Goal: Task Accomplishment & Management: Manage account settings

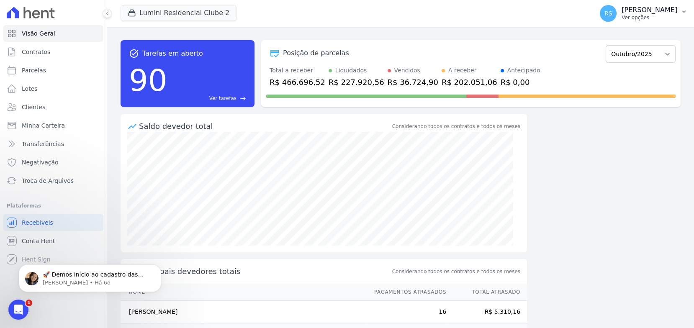
click at [622, 18] on p "Ver opções" at bounding box center [649, 17] width 56 height 7
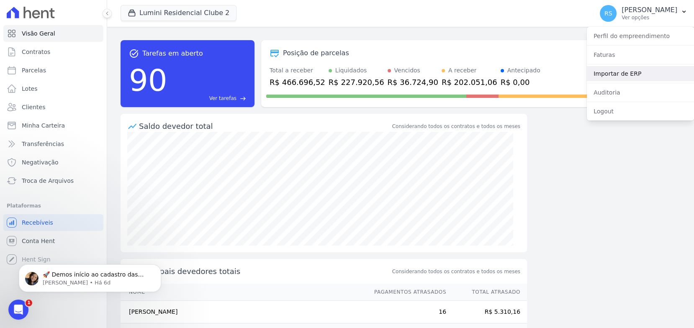
click at [601, 74] on link "Importar de ERP" at bounding box center [640, 73] width 107 height 15
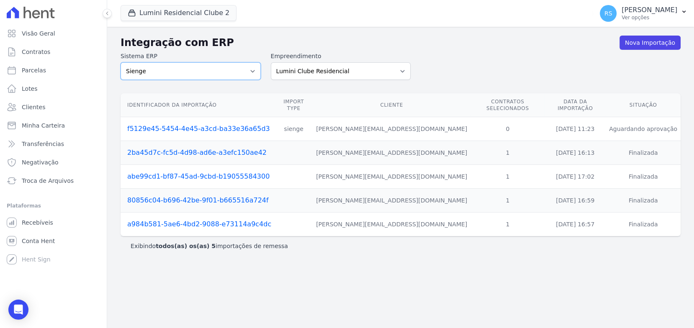
click at [256, 71] on select "Sienge" at bounding box center [191, 71] width 140 height 18
click at [421, 42] on h2 "Integração com ERP" at bounding box center [370, 42] width 499 height 15
click at [402, 66] on select "Lumini Clube Residencial Lumini Residencial 3 Lumini Residencial Clube 2" at bounding box center [341, 71] width 140 height 18
select select "f25bde40-dfd9-4b1e-86d4-9747bf8a8f14"
click at [271, 62] on select "Lumini Clube Residencial Lumini Residencial 3 Lumini Residencial Clube 2" at bounding box center [341, 71] width 140 height 18
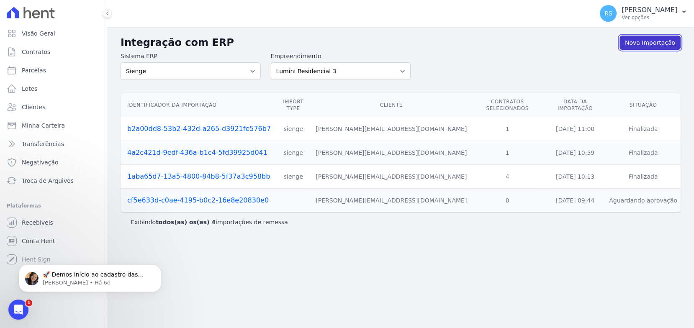
click at [638, 45] on link "Nova Importação" at bounding box center [649, 43] width 61 height 14
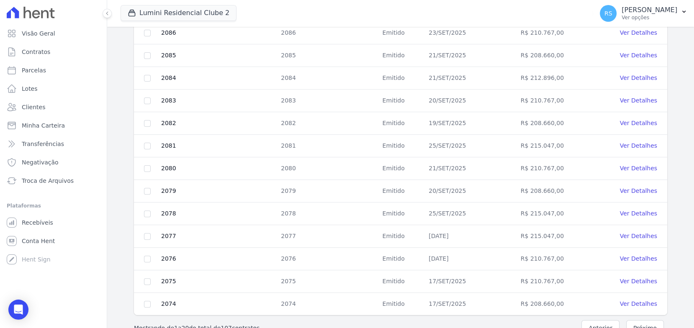
scroll to position [348, 0]
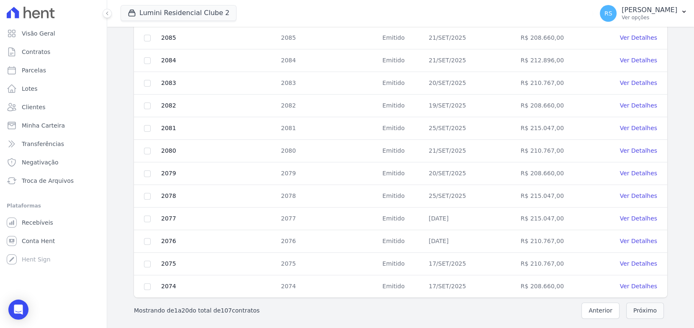
click at [632, 309] on button "Próximo" at bounding box center [645, 311] width 38 height 16
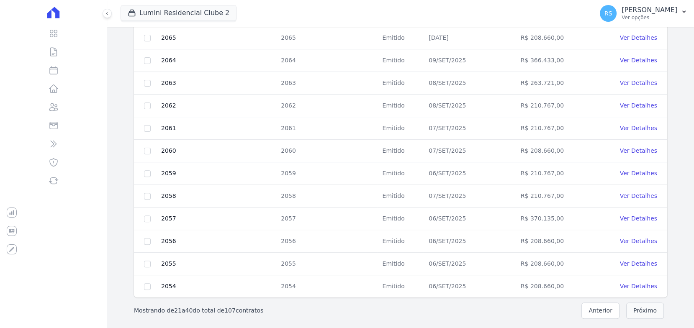
click at [636, 313] on button "Próximo" at bounding box center [645, 311] width 38 height 16
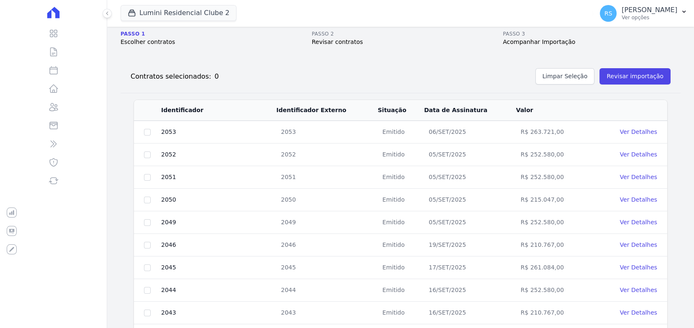
scroll to position [69, 0]
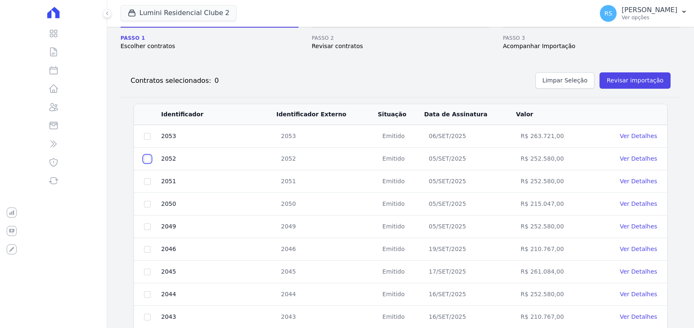
click at [146, 158] on input "checkbox" at bounding box center [147, 159] width 7 height 7
checkbox input "true"
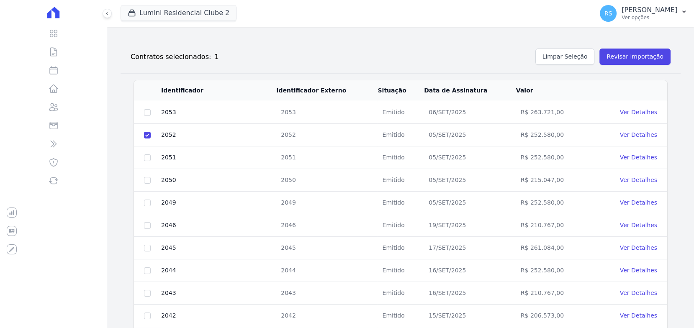
click at [406, 53] on div "Contratos selecionados: 1 Limpar Seleção Revisar importação" at bounding box center [397, 55] width 546 height 20
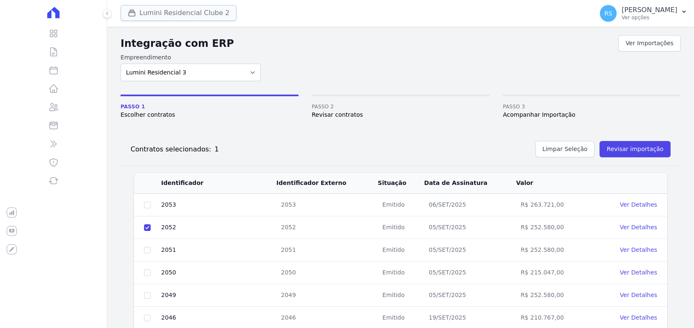
click at [170, 12] on button "Lumini Residencial Clube 2" at bounding box center [179, 13] width 116 height 16
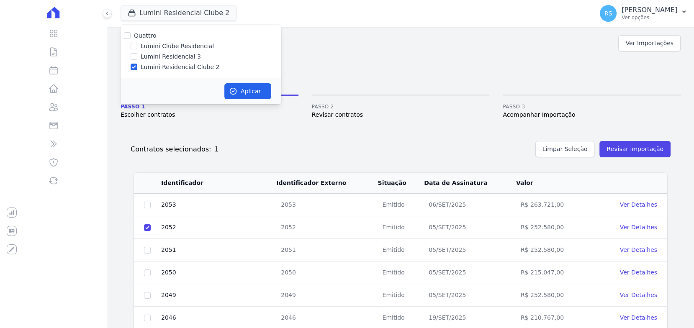
click at [187, 59] on label "Lumini Residencial 3" at bounding box center [171, 56] width 60 height 9
click at [137, 59] on input "Lumini Residencial 3" at bounding box center [134, 56] width 7 height 7
checkbox input "true"
click at [180, 68] on label "Lumini Residencial Clube 2" at bounding box center [180, 67] width 79 height 9
click at [137, 68] on input "Lumini Residencial Clube 2" at bounding box center [134, 67] width 7 height 7
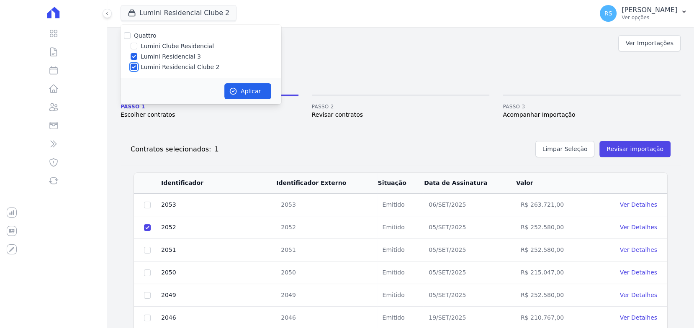
checkbox input "false"
click at [256, 92] on button "Aplicar" at bounding box center [247, 91] width 47 height 16
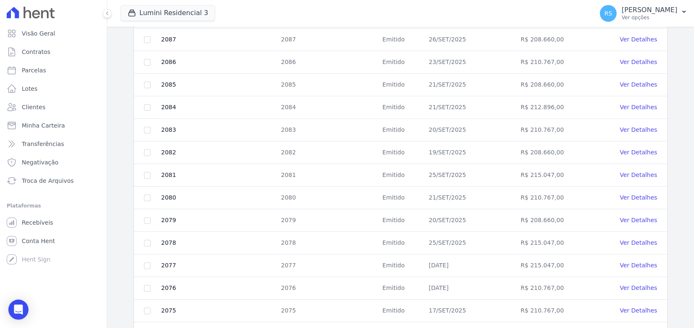
scroll to position [348, 0]
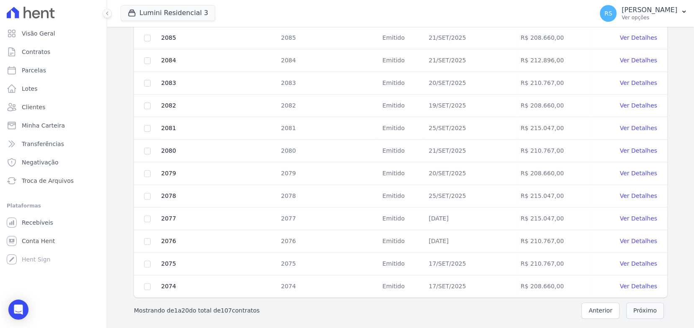
click at [643, 312] on button "Próximo" at bounding box center [645, 311] width 38 height 16
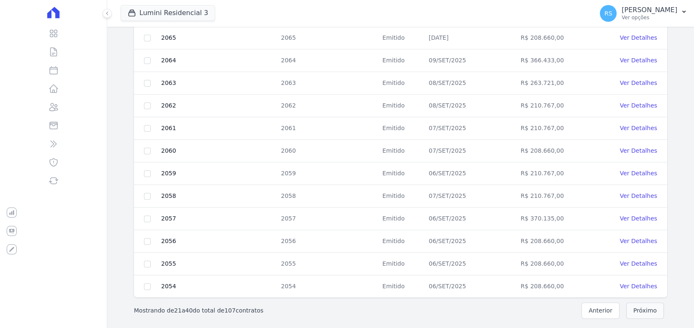
click at [641, 309] on button "Próximo" at bounding box center [645, 311] width 38 height 16
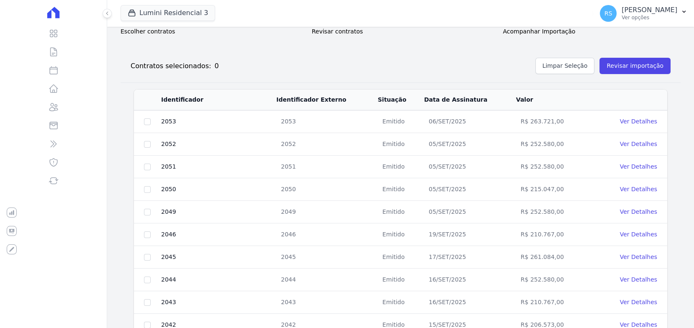
scroll to position [69, 0]
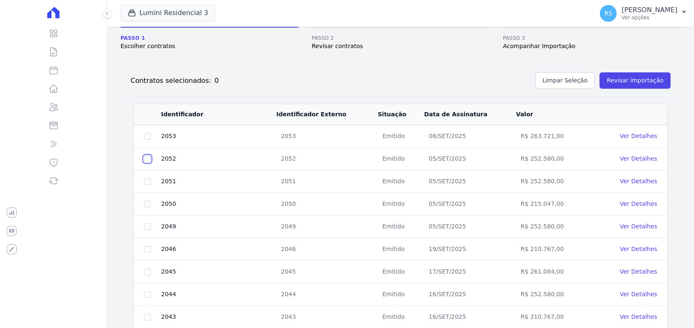
click at [149, 156] on input "checkbox" at bounding box center [147, 159] width 7 height 7
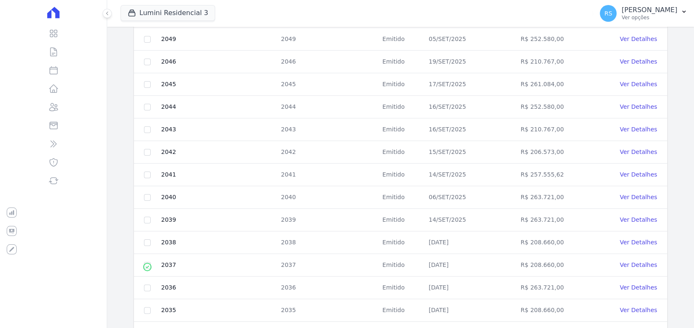
scroll to position [348, 0]
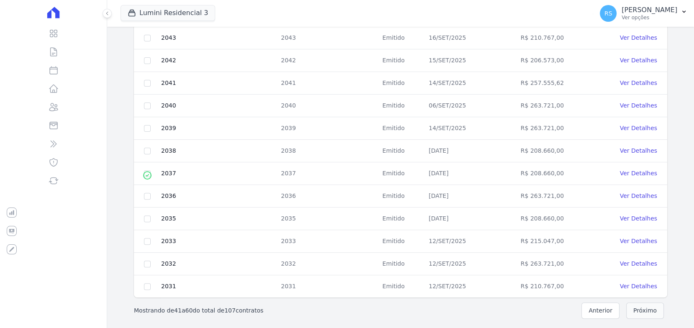
click at [643, 305] on button "Próximo" at bounding box center [645, 311] width 38 height 16
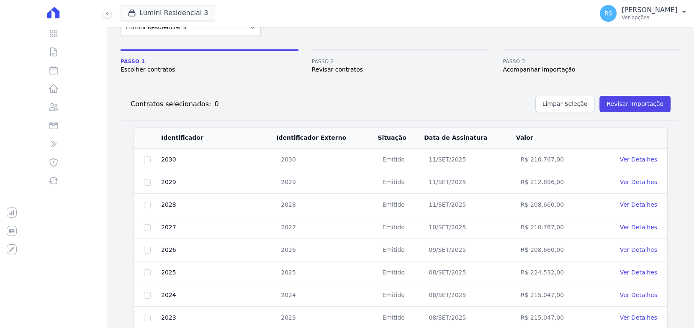
scroll to position [0, 0]
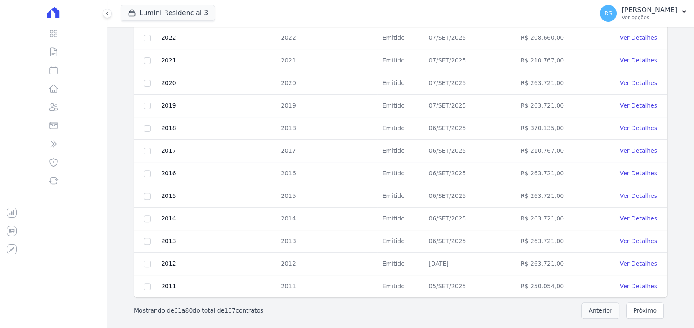
click at [597, 308] on button "Anterior" at bounding box center [600, 311] width 38 height 16
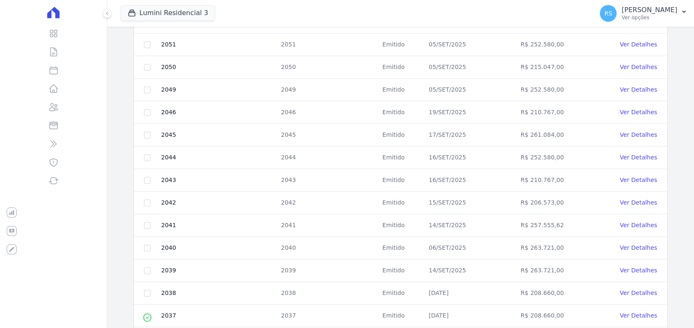
scroll to position [162, 0]
click at [142, 63] on td at bounding box center [147, 66] width 27 height 23
click at [146, 65] on input "checkbox" at bounding box center [147, 66] width 7 height 7
checkbox input "true"
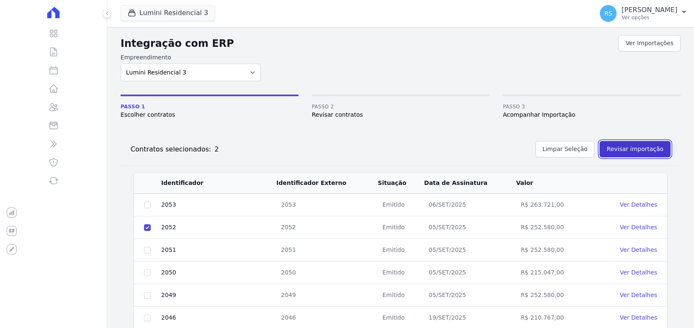
click at [630, 148] on button "Revisar importação" at bounding box center [634, 149] width 71 height 16
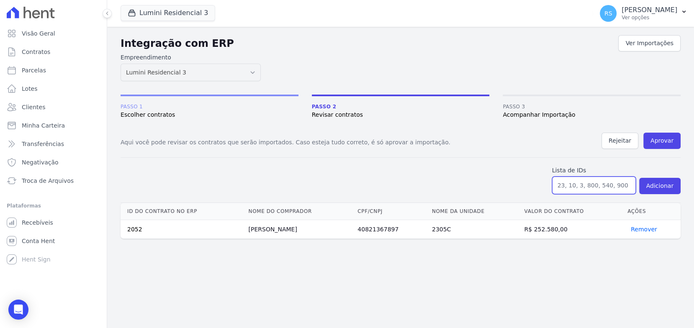
click at [602, 182] on input "text" at bounding box center [594, 186] width 84 height 18
click at [598, 184] on input "text" at bounding box center [594, 186] width 84 height 18
click at [606, 187] on input "text" at bounding box center [594, 186] width 84 height 18
click at [566, 187] on input "text" at bounding box center [594, 186] width 84 height 18
click at [495, 165] on form "Lista de IDs Adicionar" at bounding box center [401, 180] width 560 height 45
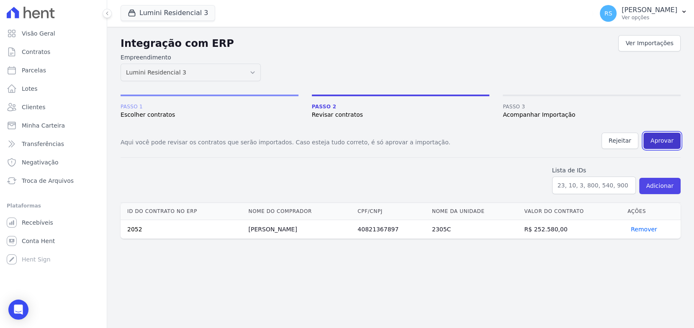
click at [661, 137] on button "Aprovar" at bounding box center [661, 141] width 37 height 16
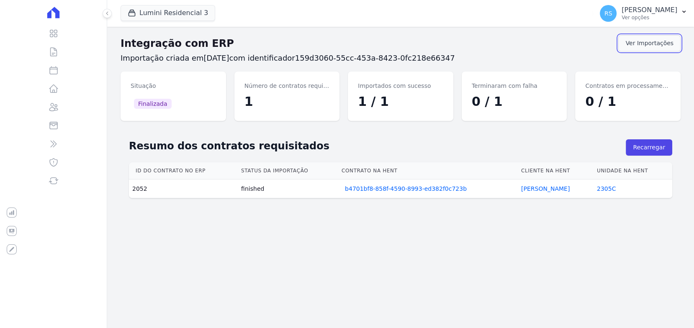
click at [652, 47] on link "Ver Importações" at bounding box center [649, 43] width 62 height 16
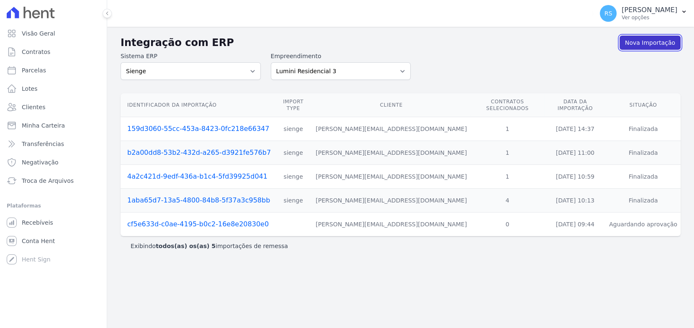
click at [650, 42] on link "Nova Importação" at bounding box center [649, 43] width 61 height 14
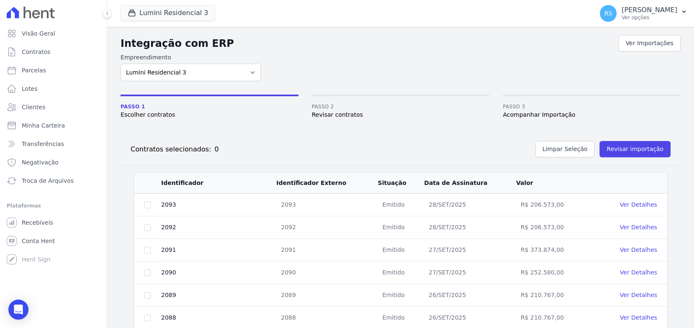
click at [327, 139] on div "Contratos selecionados: 0 Limpar Seleção Revisar importação" at bounding box center [397, 148] width 546 height 20
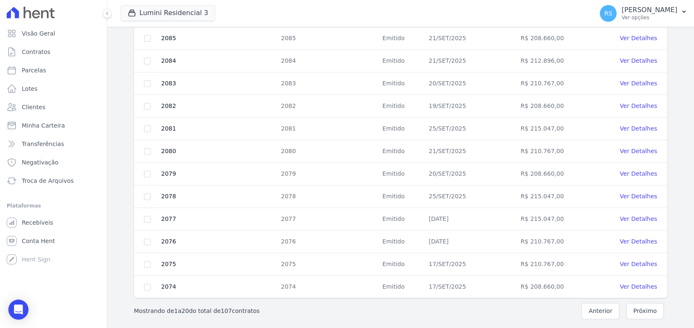
scroll to position [348, 0]
click at [634, 307] on button "Próximo" at bounding box center [645, 311] width 38 height 16
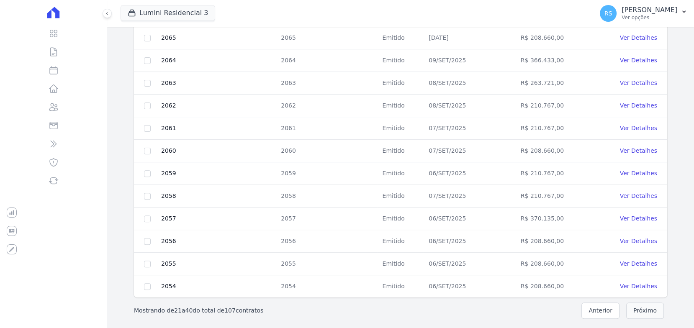
click at [642, 307] on button "Próximo" at bounding box center [645, 311] width 38 height 16
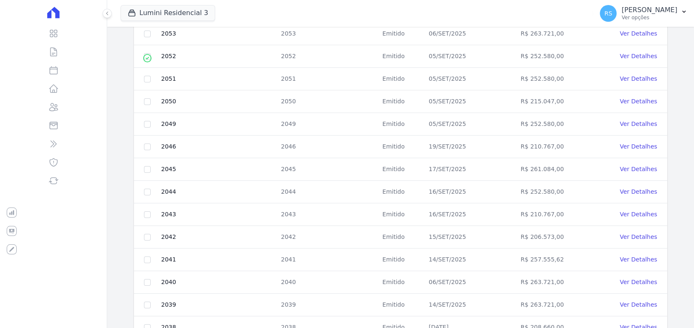
scroll to position [162, 0]
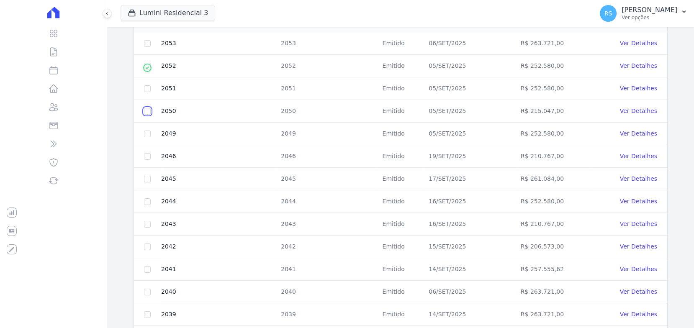
click at [145, 110] on input "checkbox" at bounding box center [147, 111] width 7 height 7
checkbox input "true"
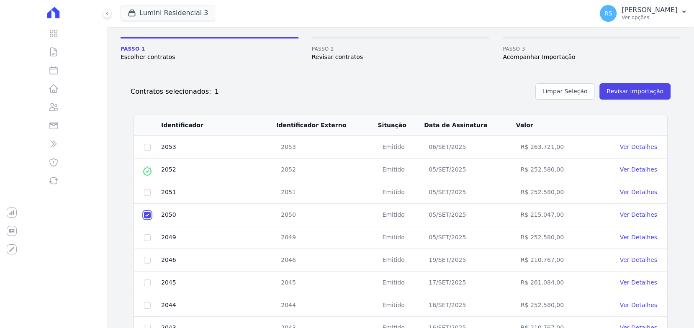
scroll to position [0, 0]
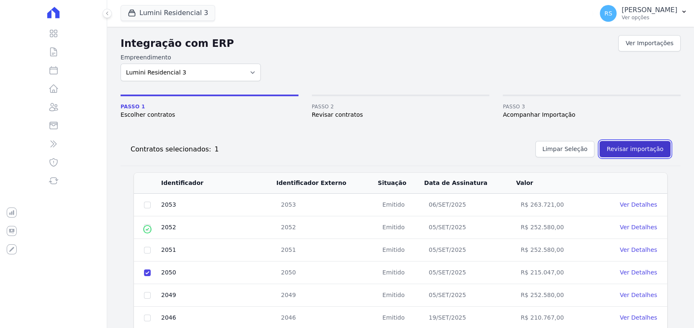
click at [646, 149] on button "Revisar importação" at bounding box center [634, 149] width 71 height 16
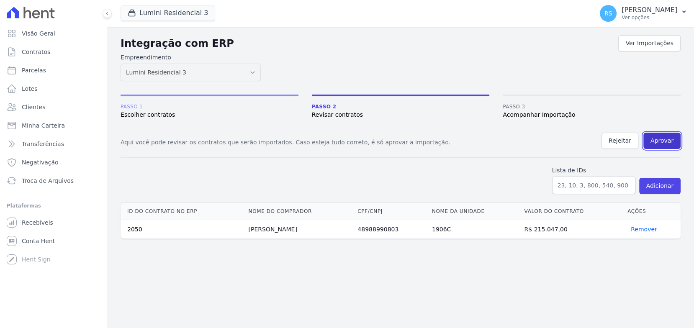
click at [668, 138] on button "Aprovar" at bounding box center [661, 141] width 37 height 16
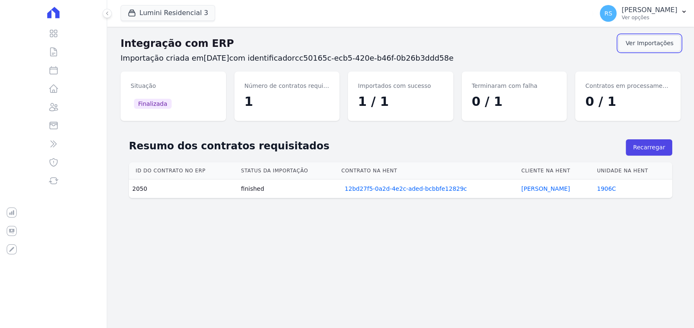
click at [659, 42] on link "Ver Importações" at bounding box center [649, 43] width 62 height 16
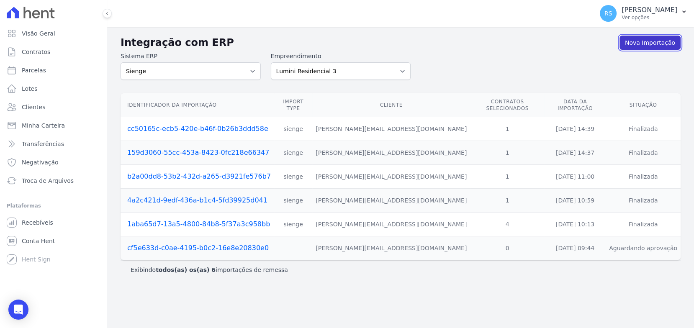
click at [658, 44] on link "Nova Importação" at bounding box center [649, 43] width 61 height 14
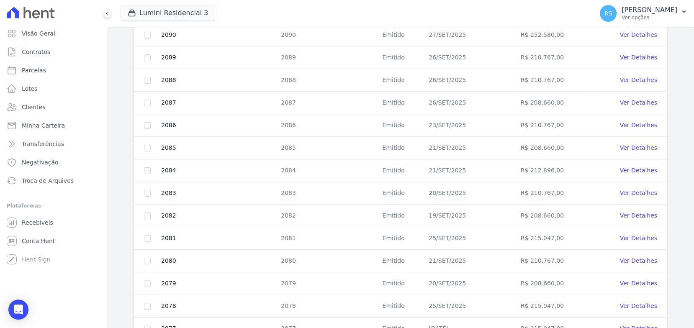
scroll to position [348, 0]
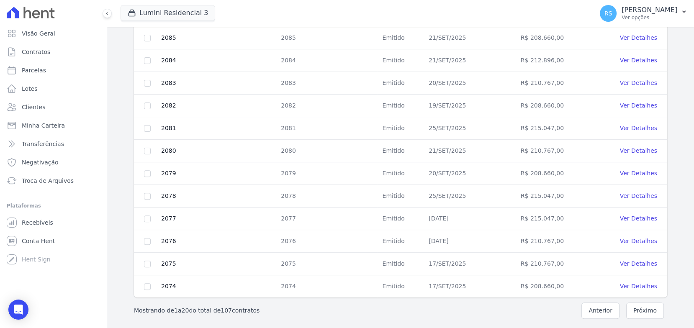
click at [162, 257] on td "2075" at bounding box center [218, 264] width 115 height 23
click at [146, 261] on input "checkbox" at bounding box center [147, 264] width 7 height 7
click at [644, 311] on button "Próximo" at bounding box center [645, 311] width 38 height 16
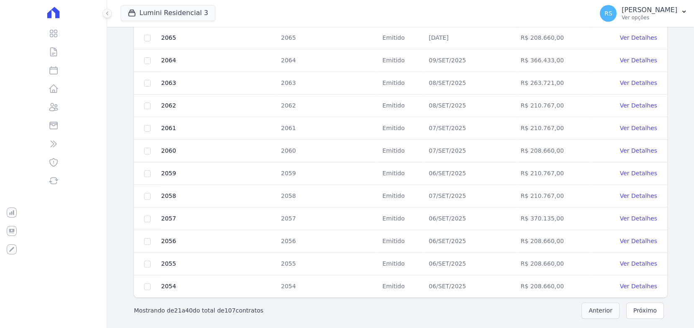
click at [602, 306] on button "Anterior" at bounding box center [600, 311] width 38 height 16
click at [144, 262] on input "checkbox" at bounding box center [147, 264] width 7 height 7
checkbox input "true"
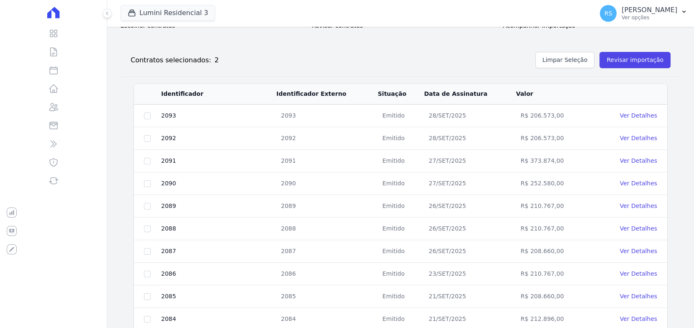
scroll to position [69, 0]
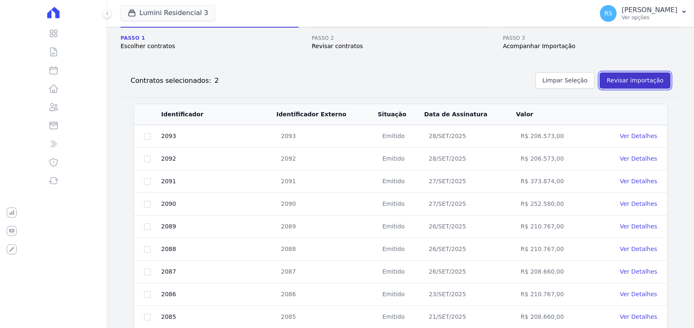
click at [631, 84] on button "Revisar importação" at bounding box center [634, 80] width 71 height 16
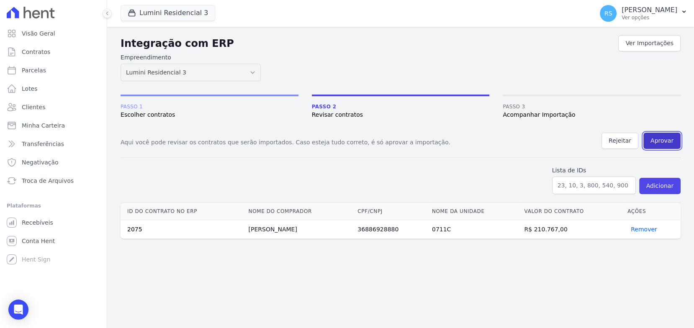
click at [673, 141] on button "Aprovar" at bounding box center [661, 141] width 37 height 16
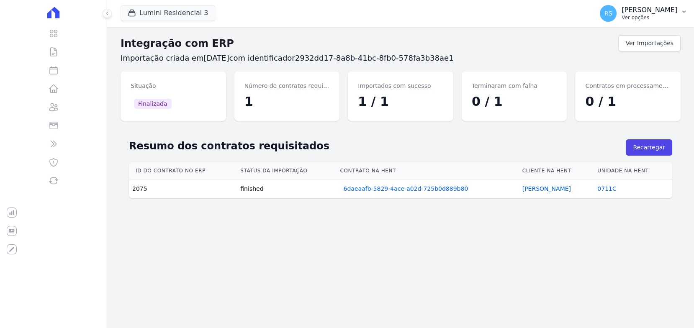
click at [666, 10] on p "[PERSON_NAME]" at bounding box center [649, 10] width 56 height 8
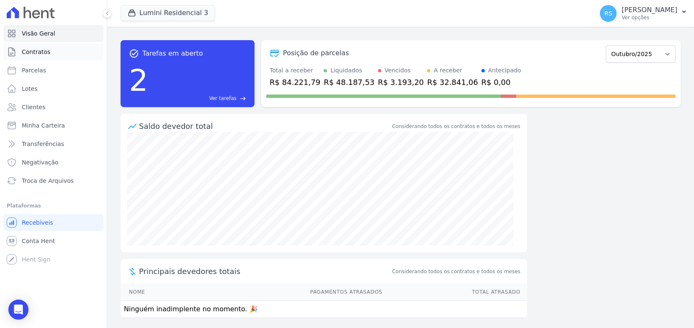
click at [52, 51] on link "Contratos" at bounding box center [53, 52] width 100 height 17
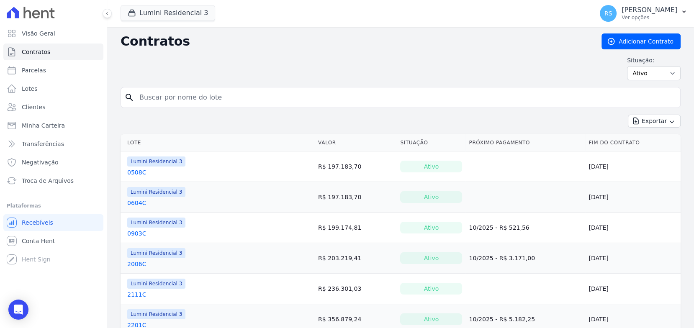
click at [245, 98] on input "search" at bounding box center [405, 97] width 542 height 17
click at [205, 92] on input "search" at bounding box center [405, 97] width 542 height 17
paste input "2305C"
type input "2305C"
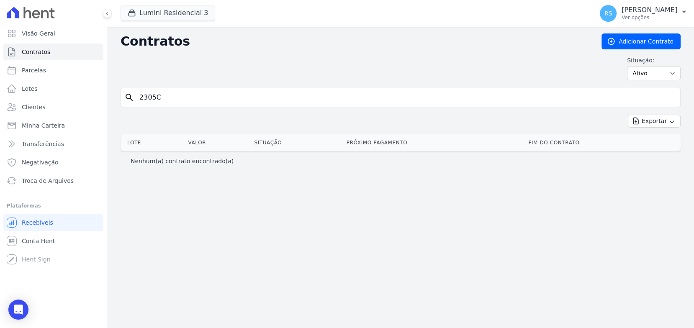
click at [197, 98] on input "2305C" at bounding box center [405, 97] width 542 height 17
click at [205, 67] on div "Situação: Ativo Todos Pausado Distratado Rascunho Expirado Encerrado" at bounding box center [401, 68] width 560 height 24
drag, startPoint x: 140, startPoint y: 97, endPoint x: 125, endPoint y: 97, distance: 15.5
click at [125, 97] on div "search 2305C" at bounding box center [401, 97] width 560 height 21
click at [267, 87] on div "search 2305C" at bounding box center [401, 97] width 560 height 21
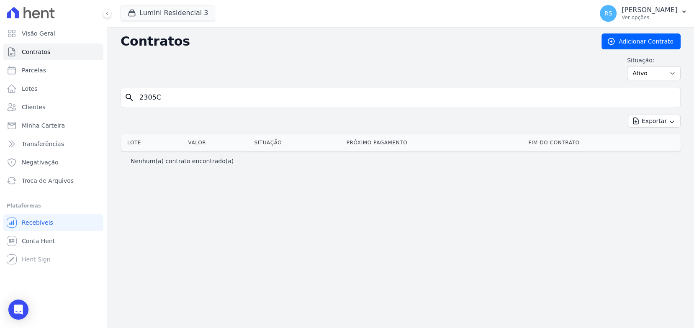
click at [269, 53] on div "Contratos Adicionar Contrato Situação: Ativo Todos Pausado Distratado Rascunho …" at bounding box center [401, 60] width 560 height 54
click at [278, 94] on input "2305C" at bounding box center [405, 97] width 542 height 17
type input "2305"
click at [260, 94] on input "2305" at bounding box center [405, 97] width 542 height 17
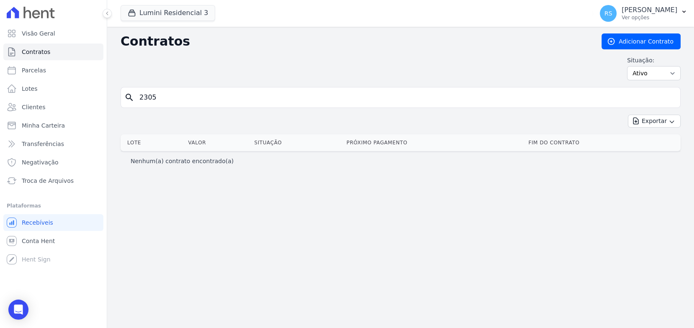
click at [260, 94] on input "2305" at bounding box center [405, 97] width 542 height 17
click at [310, 55] on div "Contratos Adicionar Contrato Situação: Ativo Todos Pausado Distratado Rascunho …" at bounding box center [401, 60] width 560 height 54
click at [175, 101] on input "2305" at bounding box center [405, 97] width 542 height 17
click at [660, 168] on div "Nenhum(a) contrato encontrado(a)" at bounding box center [401, 160] width 560 height 19
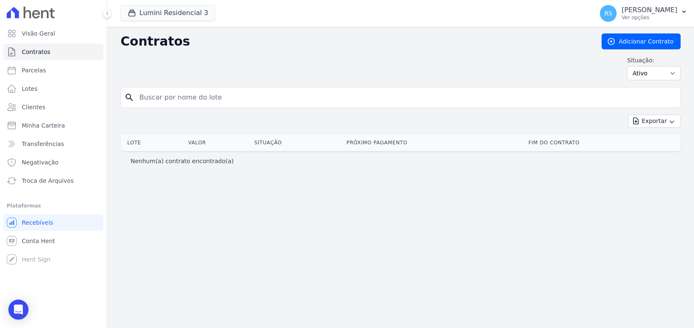
click at [232, 48] on h2 "Contratos" at bounding box center [354, 41] width 467 height 15
click at [193, 96] on input "search" at bounding box center [405, 97] width 542 height 17
click at [307, 56] on div "Situação: Ativo Todos Pausado Distratado Rascunho Expirado Encerrado" at bounding box center [401, 68] width 560 height 24
click at [37, 240] on span "Conta Hent" at bounding box center [38, 241] width 33 height 8
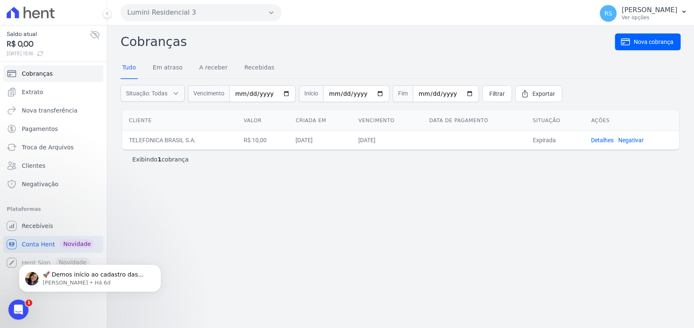
click at [213, 234] on div "Cobranças Nova cobrança Tudo Em atraso A receber Recebidas Situação: Todas Em a…" at bounding box center [400, 177] width 587 height 303
click at [10, 306] on div "Abertura do Messenger da Intercom" at bounding box center [17, 309] width 28 height 28
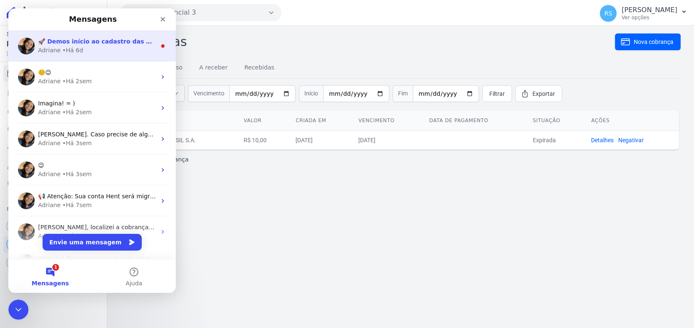
click at [77, 54] on div "• Há 6d" at bounding box center [72, 50] width 21 height 9
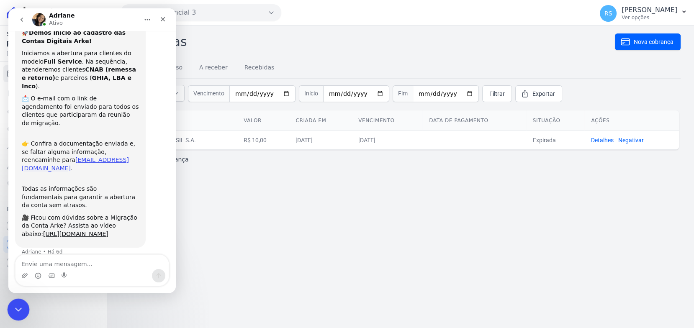
scroll to position [27, 0]
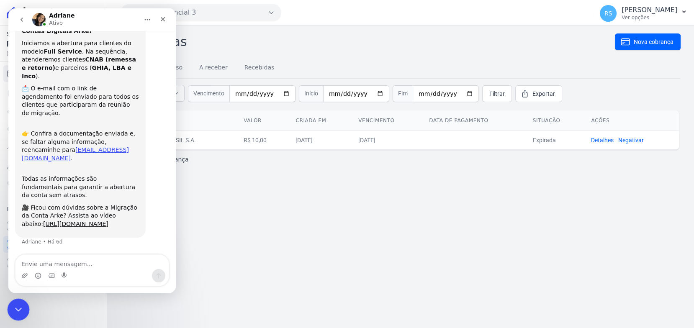
click at [14, 310] on icon "Encerramento do Messenger da Intercom" at bounding box center [17, 308] width 10 height 10
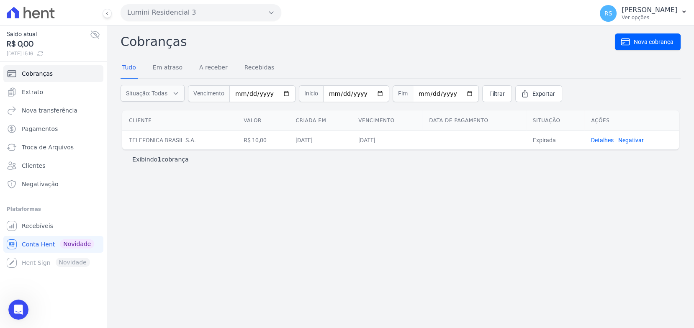
scroll to position [27, 0]
click at [310, 262] on div "Cobranças Nova cobrança Tudo Em atraso A receber Recebidas Situação: Todas Em a…" at bounding box center [400, 177] width 587 height 303
click at [423, 30] on div "Cobranças Nova cobrança Tudo Em atraso A receber Recebidas Situação: Todas Em a…" at bounding box center [400, 177] width 587 height 303
click at [314, 53] on div "Cobranças Nova cobrança Tudo Em atraso A receber Recebidas Situação: Todas Em a…" at bounding box center [401, 101] width 560 height 138
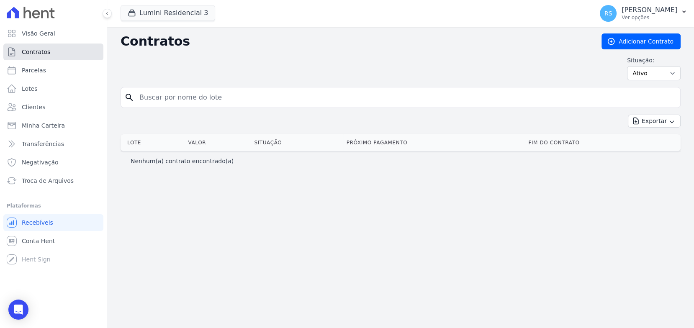
click at [43, 52] on span "Contratos" at bounding box center [36, 52] width 28 height 8
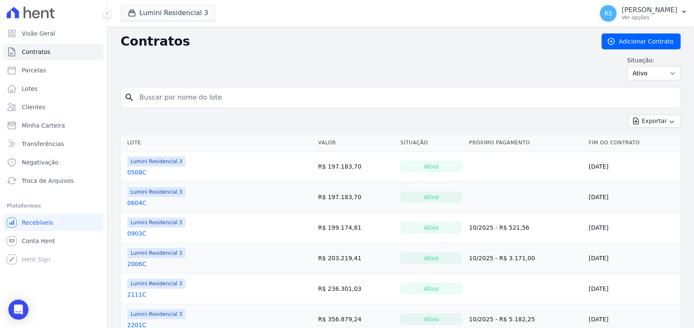
click at [287, 60] on div "Situação: Ativo Todos Pausado Distratado Rascunho Expirado Encerrado" at bounding box center [401, 68] width 560 height 24
click at [659, 73] on select "Ativo Todos Pausado Distratado Rascunho Expirado Encerrado" at bounding box center [654, 73] width 54 height 14
select select "all"
click at [627, 66] on select "Ativo Todos Pausado Distratado Rascunho Expirado Encerrado" at bounding box center [654, 73] width 54 height 14
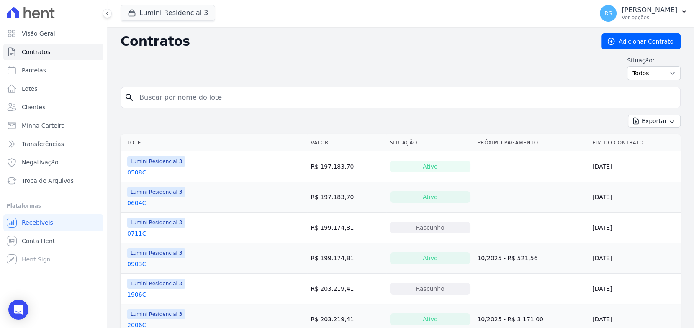
click at [257, 100] on input "search" at bounding box center [405, 97] width 542 height 17
click at [211, 97] on input "search" at bounding box center [405, 97] width 542 height 17
paste input "2075"
click at [531, 91] on input "2075" at bounding box center [405, 97] width 542 height 17
type input "2075"
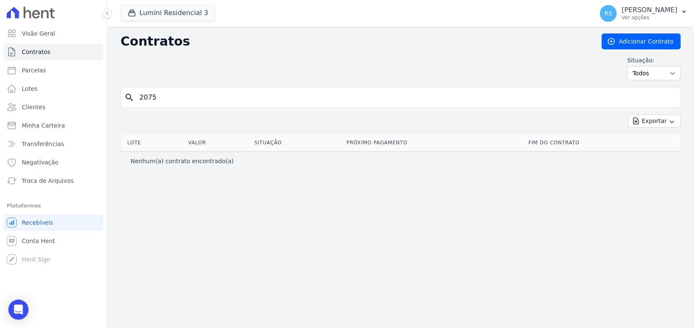
click at [199, 93] on input "2075" at bounding box center [405, 97] width 542 height 17
click at [173, 102] on input "2075" at bounding box center [405, 97] width 542 height 17
paste input "305C"
type input "2305C"
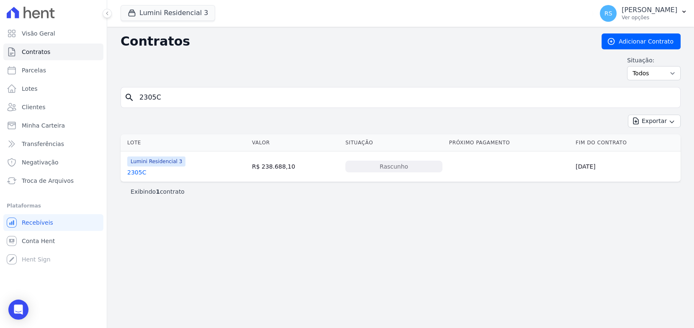
click at [133, 173] on link "2305C" at bounding box center [136, 172] width 19 height 8
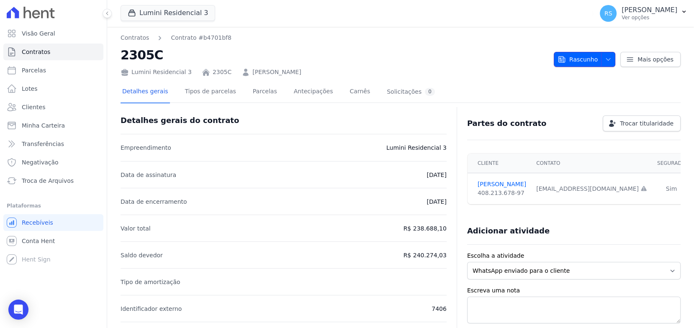
click at [604, 55] on span "button" at bounding box center [606, 59] width 10 height 13
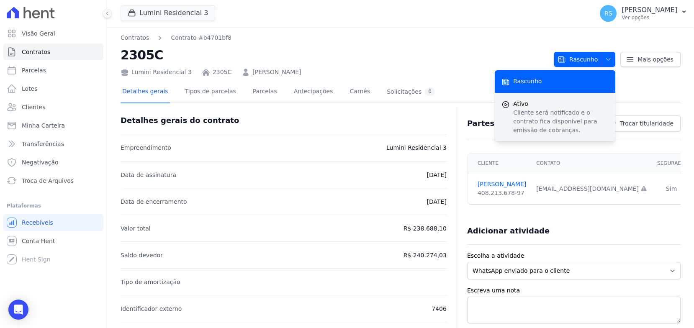
click at [541, 104] on span "Ativo" at bounding box center [560, 104] width 95 height 9
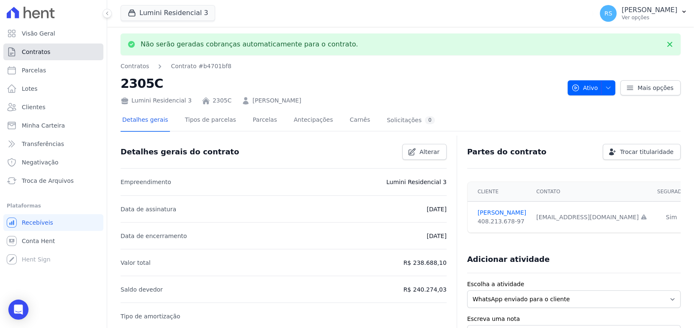
click at [50, 53] on link "Contratos" at bounding box center [53, 52] width 100 height 17
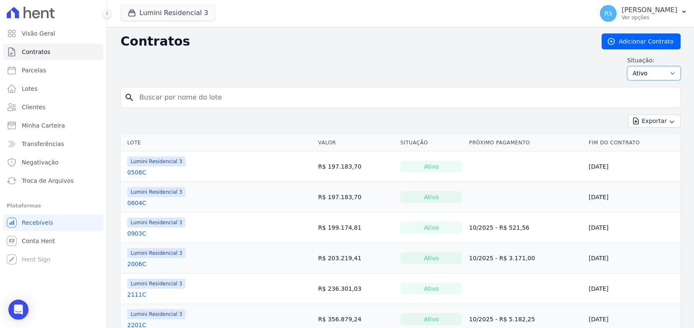
click at [648, 76] on select "Ativo Todos Pausado Distratado Rascunho Expirado Encerrado" at bounding box center [654, 73] width 54 height 14
select select "all"
click at [627, 66] on select "Ativo Todos Pausado Distratado Rascunho Expirado Encerrado" at bounding box center [654, 73] width 54 height 14
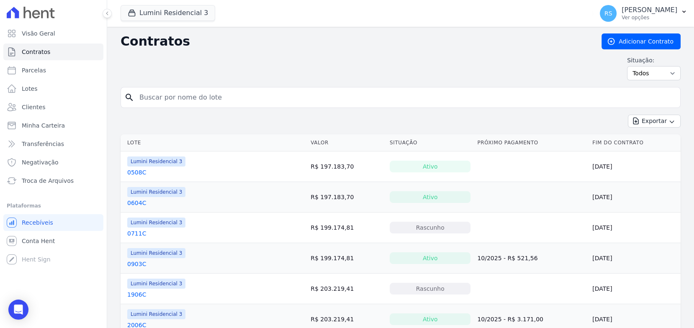
click at [213, 95] on input "search" at bounding box center [405, 97] width 542 height 17
paste input "1906C"
type input "1906C"
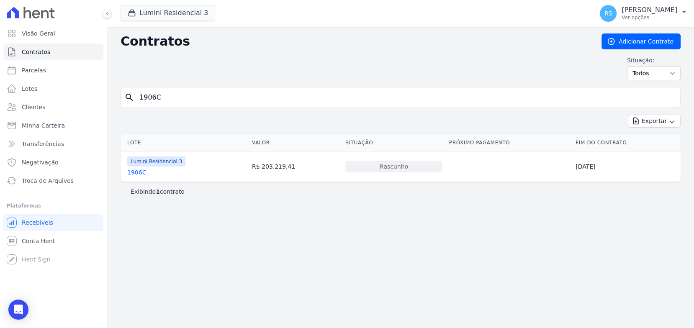
click at [139, 169] on link "1906C" at bounding box center [136, 172] width 19 height 8
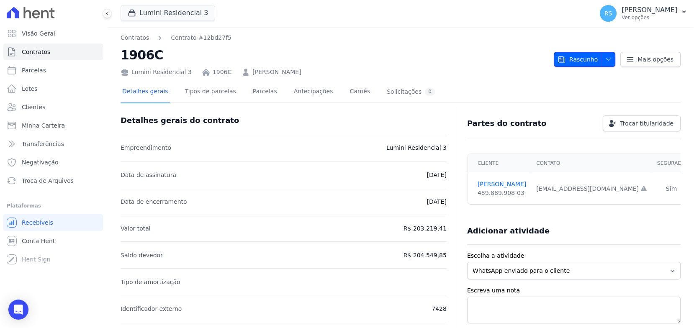
click at [605, 57] on icon "button" at bounding box center [608, 59] width 7 height 7
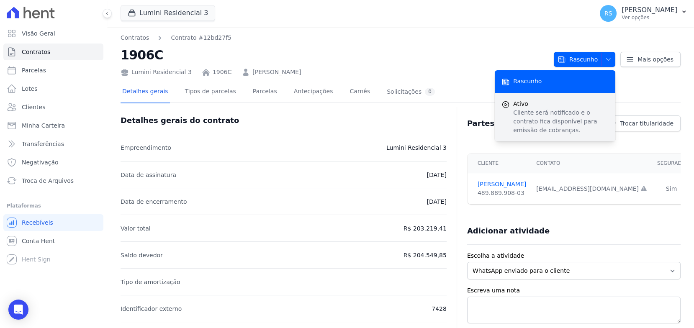
click at [538, 105] on span "Ativo" at bounding box center [560, 104] width 95 height 9
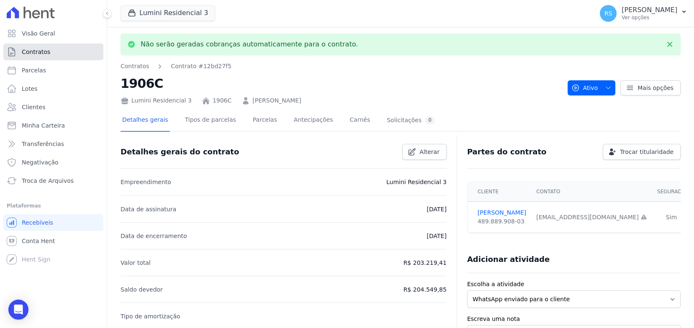
click at [68, 53] on link "Contratos" at bounding box center [53, 52] width 100 height 17
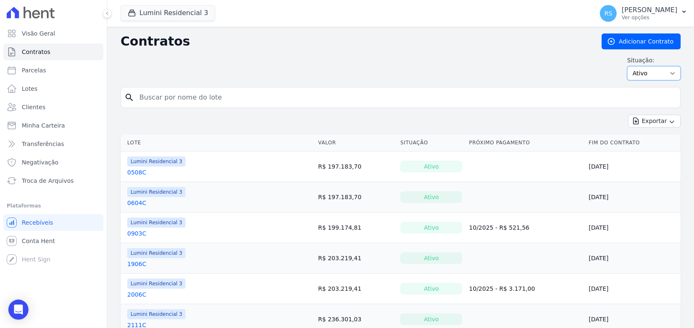
click at [650, 73] on select "Ativo Todos Pausado Distratado Rascunho Expirado Encerrado" at bounding box center [654, 73] width 54 height 14
select select "all"
click at [627, 66] on select "Ativo Todos Pausado Distratado Rascunho Expirado Encerrado" at bounding box center [654, 73] width 54 height 14
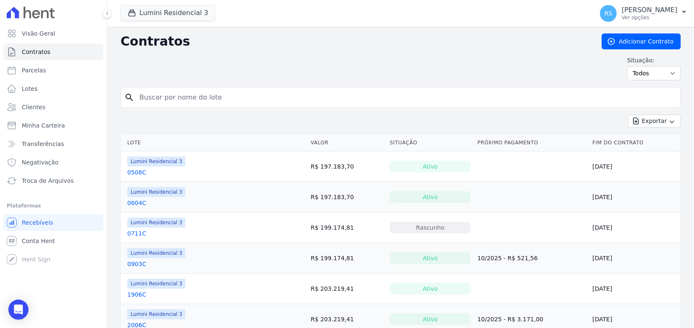
drag, startPoint x: 0, startPoint y: 0, endPoint x: 315, endPoint y: 103, distance: 330.9
click at [315, 103] on input "search" at bounding box center [405, 97] width 542 height 17
paste input "711C"
type input "711C"
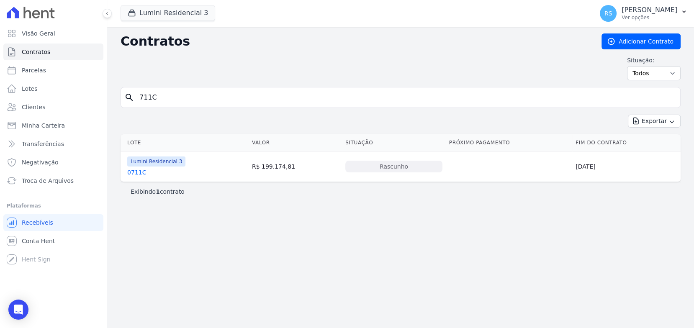
click at [136, 171] on link "0711C" at bounding box center [136, 172] width 19 height 8
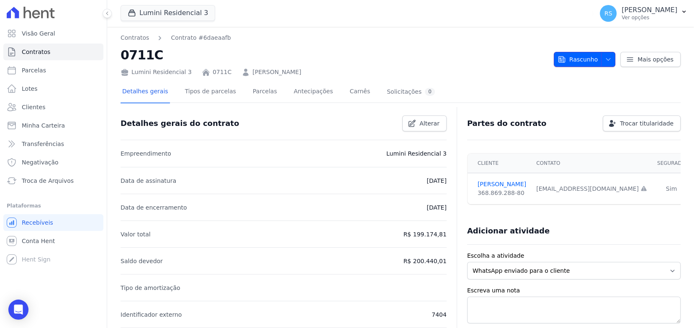
click at [606, 58] on icon "button" at bounding box center [608, 59] width 7 height 7
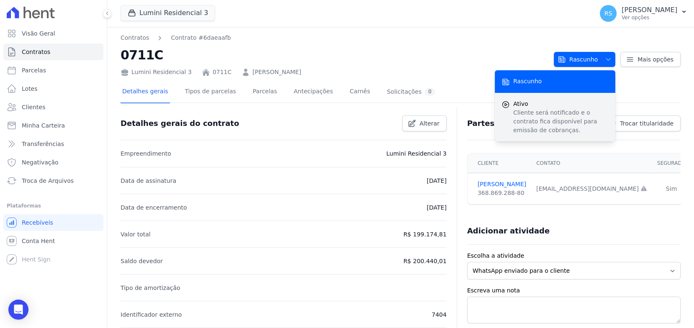
click at [530, 110] on p "Cliente será notificado e o contrato fica disponível para emissão de cobranças." at bounding box center [560, 121] width 95 height 26
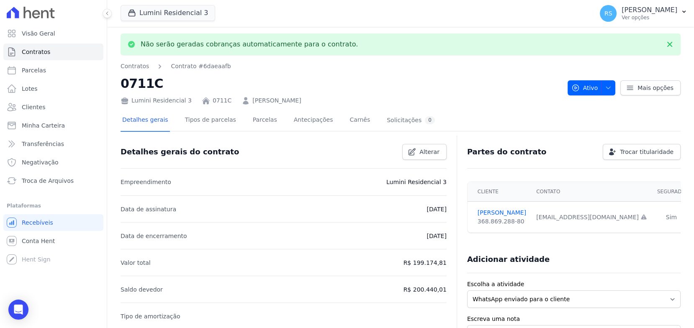
click at [451, 94] on div "Lumini Residencial 3 0711C [PERSON_NAME]" at bounding box center [341, 99] width 440 height 12
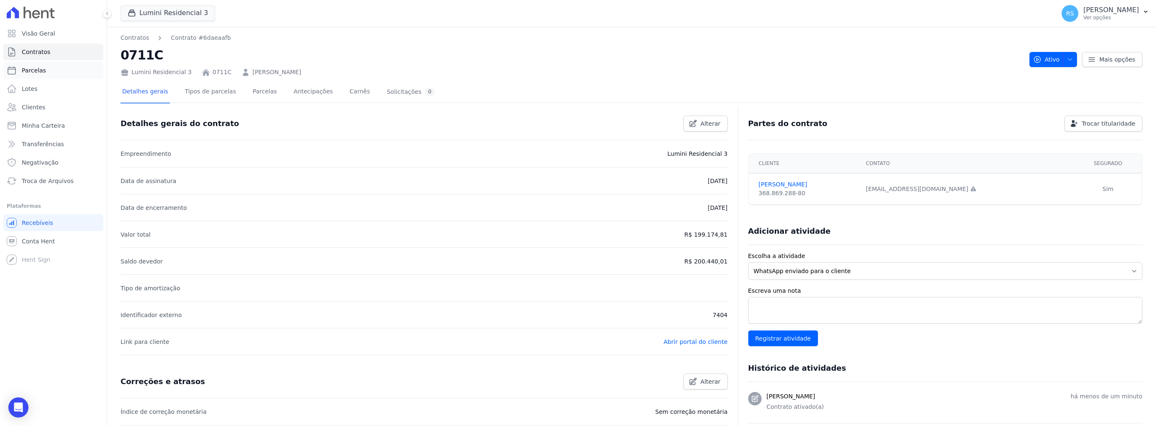
click at [35, 69] on span "Parcelas" at bounding box center [34, 70] width 24 height 8
select select
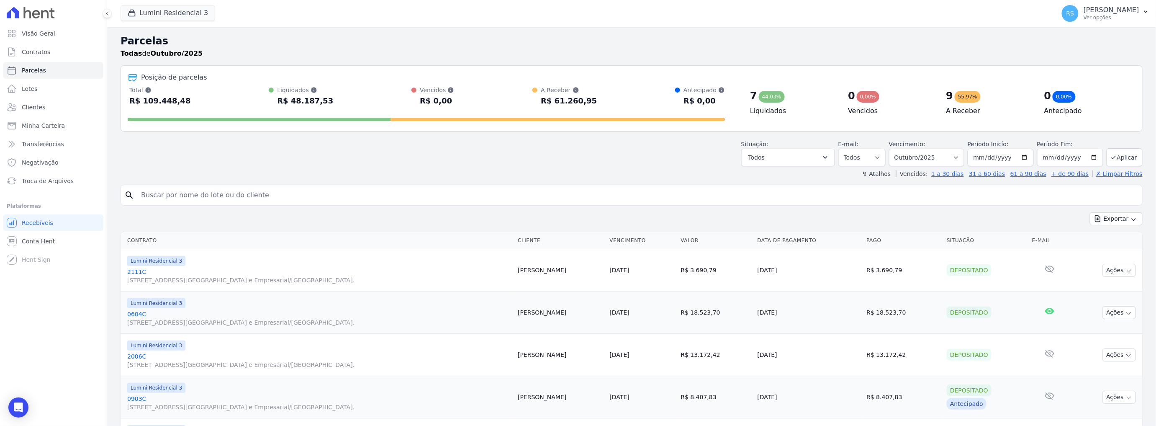
click at [284, 199] on input "search" at bounding box center [637, 195] width 1003 height 17
type input "15"
select select
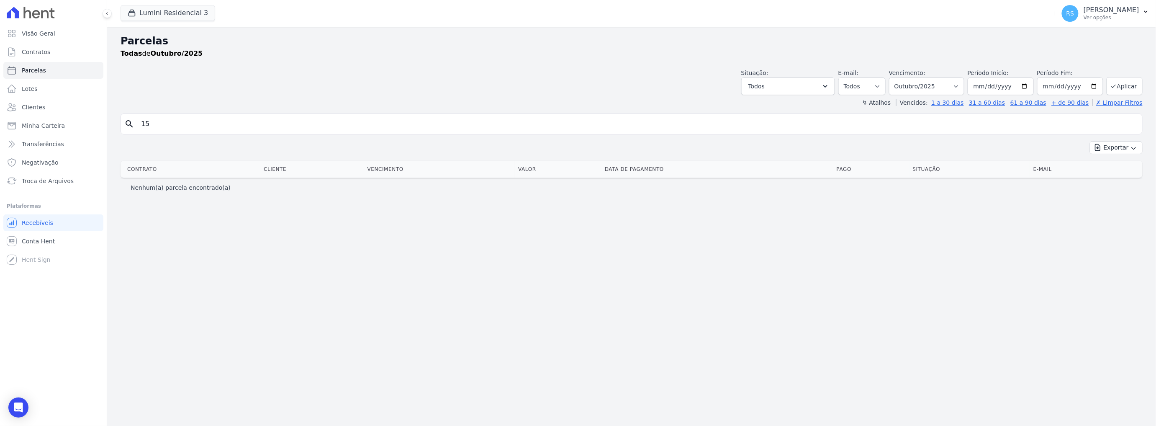
select select
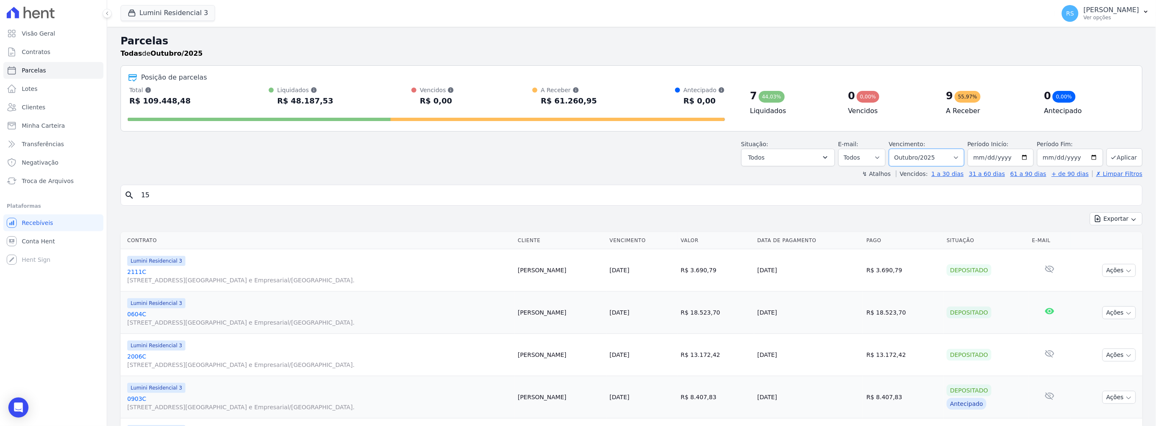
click at [693, 156] on select "Filtrar por período ──────── Todos os meses Julho/2025 Agosto/2025 Setembro/202…" at bounding box center [926, 158] width 75 height 18
click at [693, 219] on div "Exportar Exportar PDF Exportar CSV" at bounding box center [632, 222] width 1022 height 20
click at [693, 159] on select "Filtrar por período ──────── Todos os meses Julho/2025 Agosto/2025 Setembro/202…" at bounding box center [926, 158] width 75 height 18
click at [693, 149] on select "Filtrar por período ──────── Todos os meses Julho/2025 Agosto/2025 Setembro/202…" at bounding box center [926, 158] width 75 height 18
click at [693, 160] on select "Filtrar por período ──────── Todos os meses Julho/2025 Agosto/2025 Setembro/202…" at bounding box center [926, 158] width 75 height 18
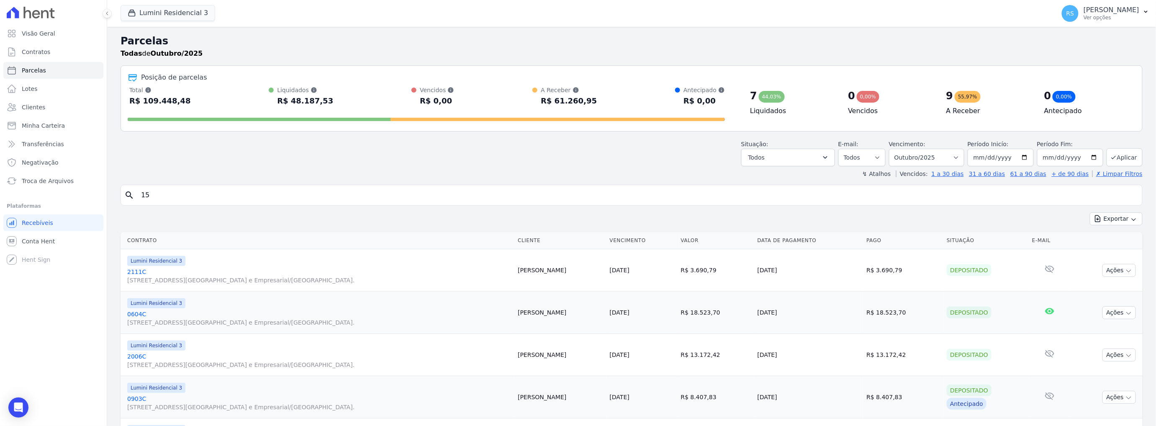
click at [693, 224] on div "Exportar Exportar PDF Exportar CSV" at bounding box center [632, 222] width 1022 height 20
click at [693, 158] on input "[DATE]" at bounding box center [1000, 158] width 66 height 18
type input "2025-10-15"
click at [693, 157] on input "[DATE]" at bounding box center [1070, 158] width 66 height 18
type input "2025-10-17"
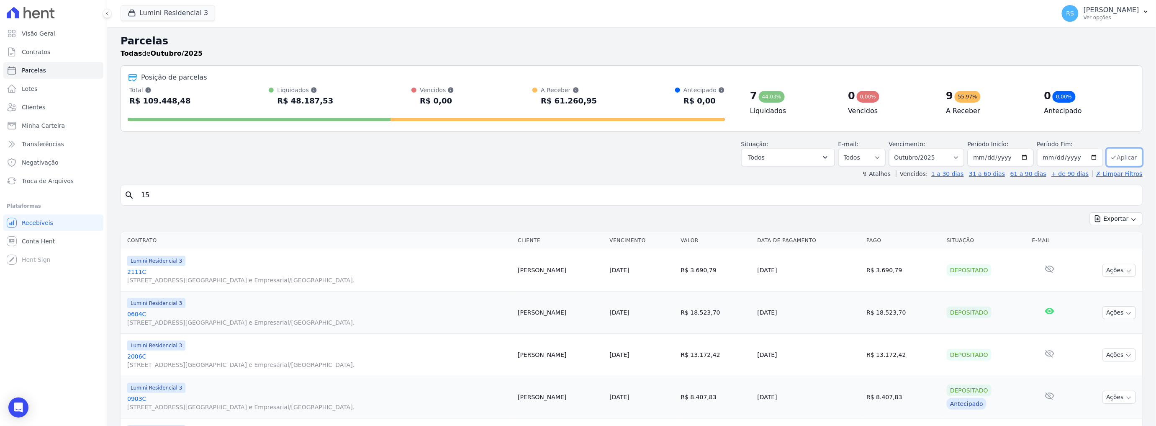
click at [693, 159] on button "Aplicar" at bounding box center [1124, 157] width 36 height 18
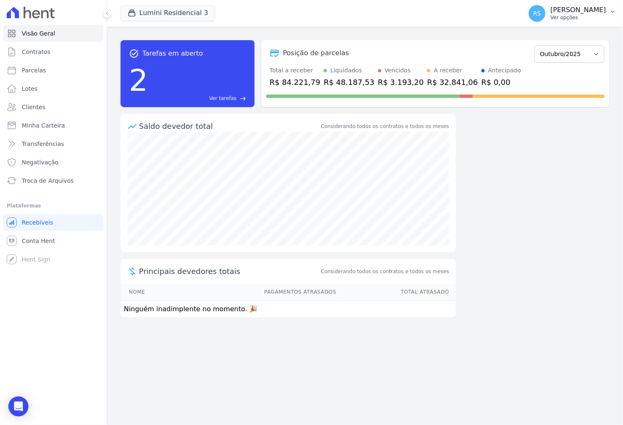
click at [582, 13] on p "[PERSON_NAME]" at bounding box center [578, 10] width 56 height 8
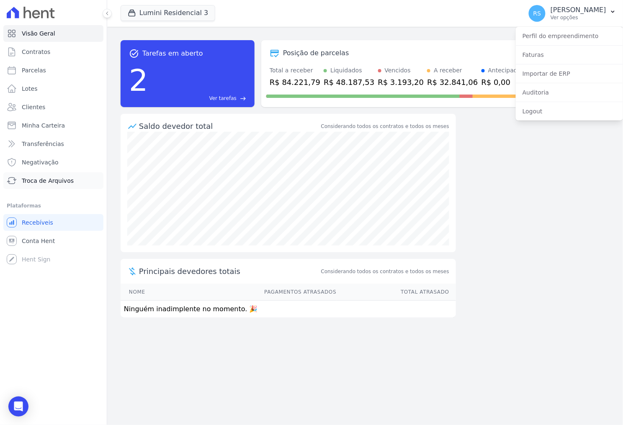
click at [55, 179] on span "Troca de Arquivos" at bounding box center [48, 181] width 52 height 8
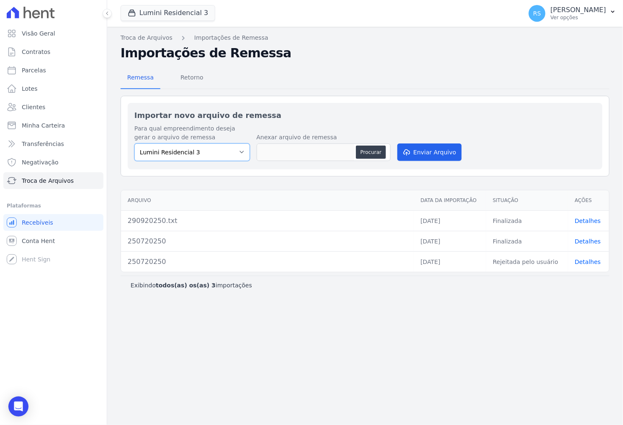
click at [242, 152] on select "Lumini Residencial 3" at bounding box center [191, 153] width 115 height 18
click at [249, 78] on div "Remessa Retorno" at bounding box center [365, 78] width 489 height 22
click at [365, 150] on button "Procurar" at bounding box center [371, 152] width 30 height 13
type input "141020250.txt"
click at [423, 151] on button "Enviar Arquivo" at bounding box center [429, 153] width 64 height 18
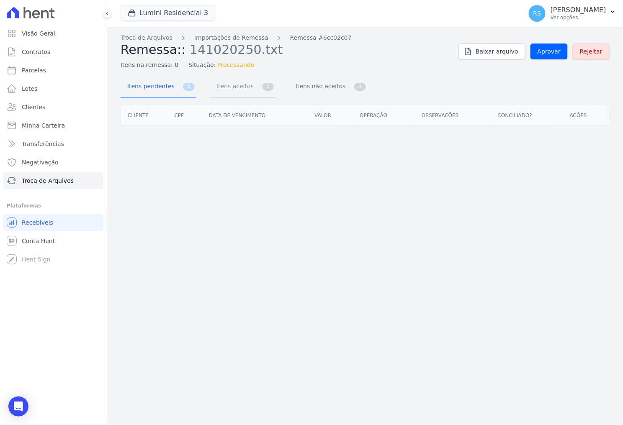
click at [237, 85] on span "Itens aceitos" at bounding box center [233, 86] width 44 height 17
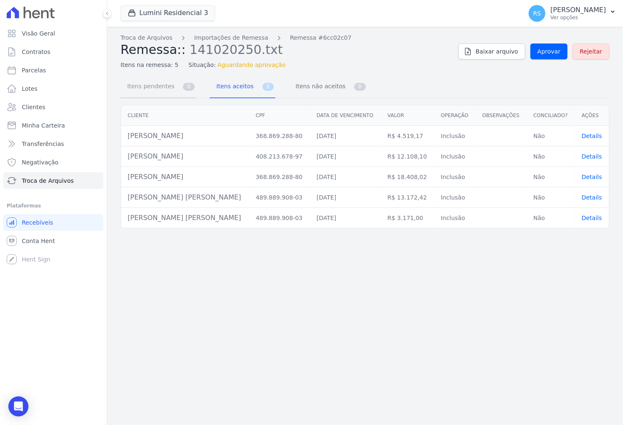
click at [157, 84] on span "Itens pendentes" at bounding box center [149, 86] width 54 height 17
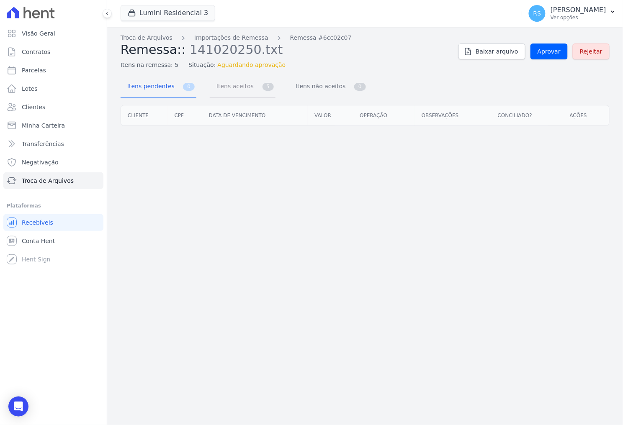
click at [232, 82] on span "Itens aceitos" at bounding box center [233, 86] width 44 height 17
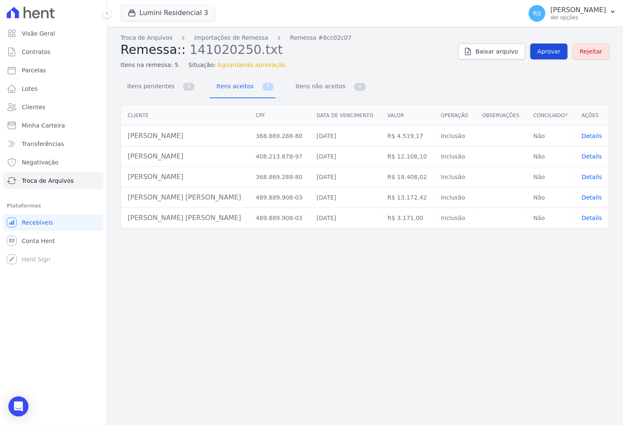
click at [558, 51] on span "Aprovar" at bounding box center [548, 51] width 23 height 8
click at [412, 279] on div "Troca de Arquivos Importações de Remessa Remessa #6cc02c07 Remessa:: 141020250.…" at bounding box center [364, 226] width 515 height 398
click at [425, 317] on div "Troca de Arquivos Importações de Remessa Remessa #6cc02c07 Remessa:: 141020250.…" at bounding box center [364, 226] width 515 height 398
click at [389, 63] on div "Itens na remessa: 5 Situação: Aprovação em processamento" at bounding box center [286, 63] width 331 height 12
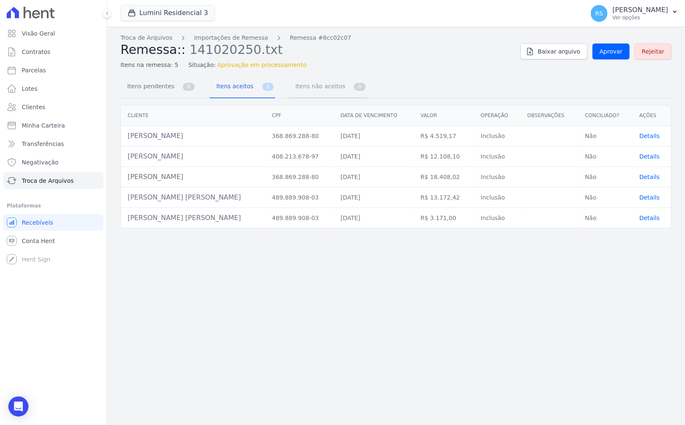
click at [300, 87] on span "Itens não aceitos" at bounding box center [318, 86] width 56 height 17
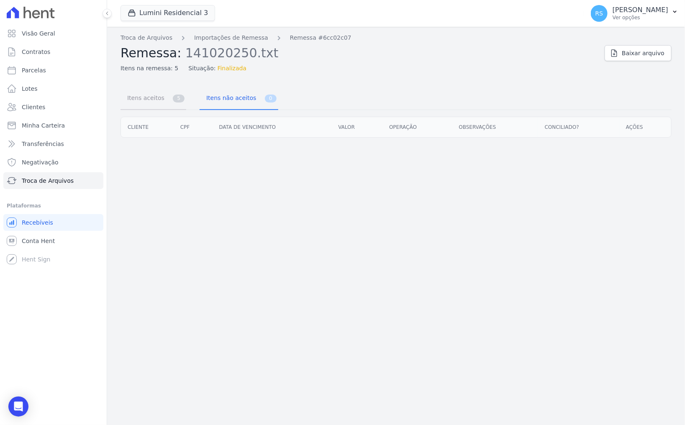
click at [164, 100] on link "Itens aceitos 5" at bounding box center [154, 99] width 66 height 22
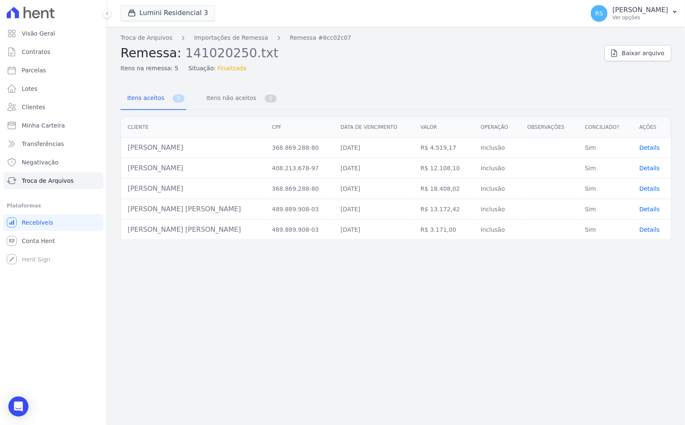
click at [471, 85] on div "Itens aceitos 5 Itens não aceitos 0 Cliente CPF Data de vencimento Valor Operaç…" at bounding box center [396, 159] width 551 height 161
click at [54, 177] on span "Troca de Arquivos" at bounding box center [48, 181] width 52 height 8
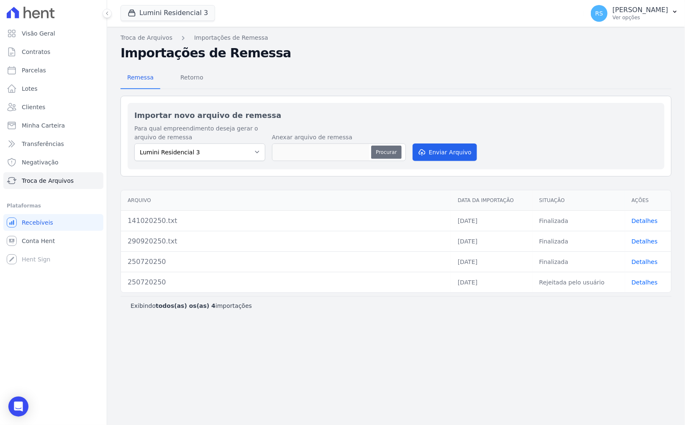
click at [384, 153] on button "Procurar" at bounding box center [386, 152] width 30 height 13
type input "141020250 2.TXT"
click at [447, 156] on button "Enviar Arquivo" at bounding box center [445, 153] width 64 height 18
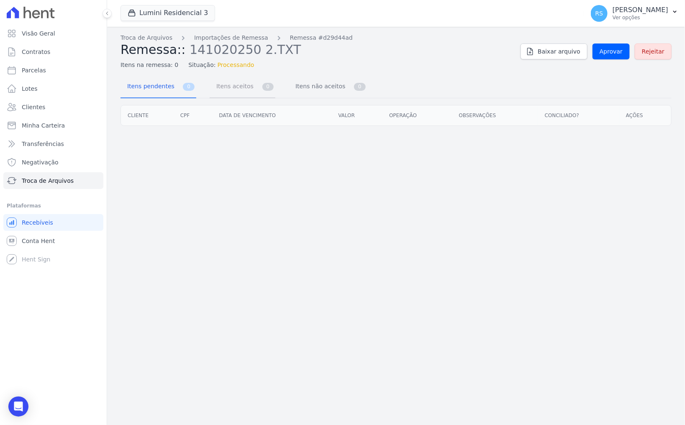
click at [228, 85] on span "Itens aceitos" at bounding box center [233, 86] width 44 height 17
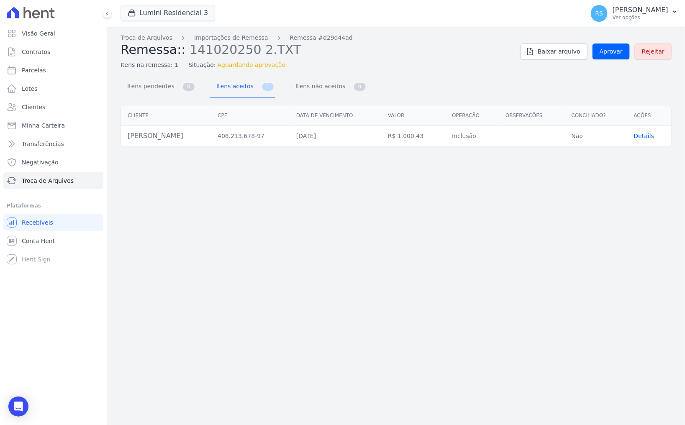
click at [445, 65] on div "Itens na remessa: 1 Situação: Aguardando aprovação" at bounding box center [317, 63] width 393 height 12
click at [615, 51] on span "Aprovar" at bounding box center [611, 51] width 23 height 8
click at [290, 91] on span "Itens não aceitos" at bounding box center [318, 86] width 56 height 17
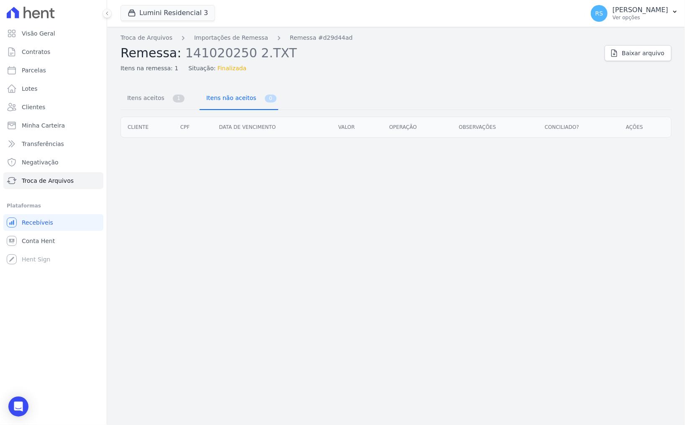
drag, startPoint x: 208, startPoint y: 99, endPoint x: 188, endPoint y: 102, distance: 19.9
click at [208, 99] on span "Itens não aceitos" at bounding box center [229, 98] width 56 height 17
click at [149, 104] on span "Itens aceitos" at bounding box center [144, 98] width 44 height 17
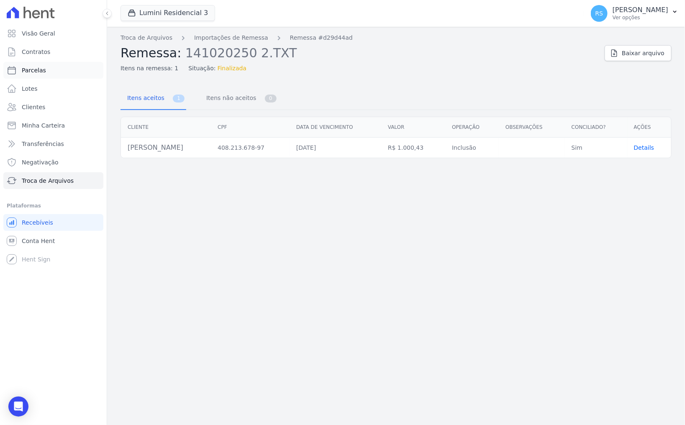
click at [47, 69] on link "Parcelas" at bounding box center [53, 70] width 100 height 17
select select
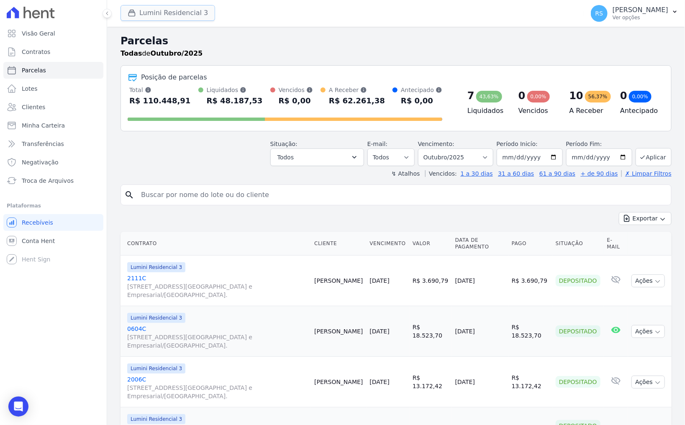
click at [192, 14] on button "Lumini Residencial 3" at bounding box center [168, 13] width 95 height 16
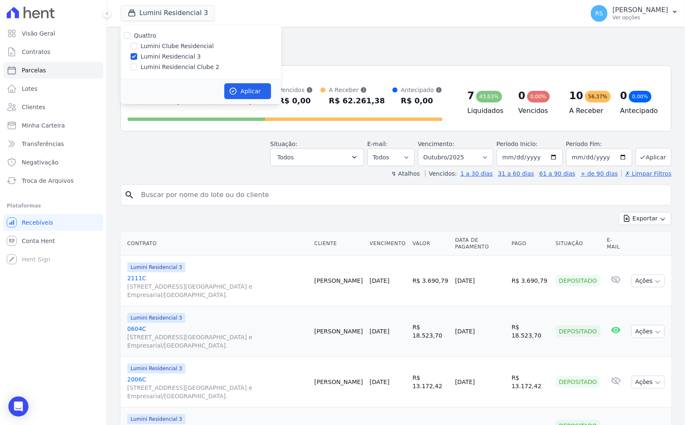
click at [179, 64] on label "Lumini Residencial Clube 2" at bounding box center [180, 67] width 79 height 9
click at [137, 64] on input "Lumini Residencial Clube 2" at bounding box center [134, 67] width 7 height 7
checkbox input "true"
click at [179, 54] on label "Lumini Residencial 3" at bounding box center [171, 56] width 60 height 9
click at [137, 54] on input "Lumini Residencial 3" at bounding box center [134, 56] width 7 height 7
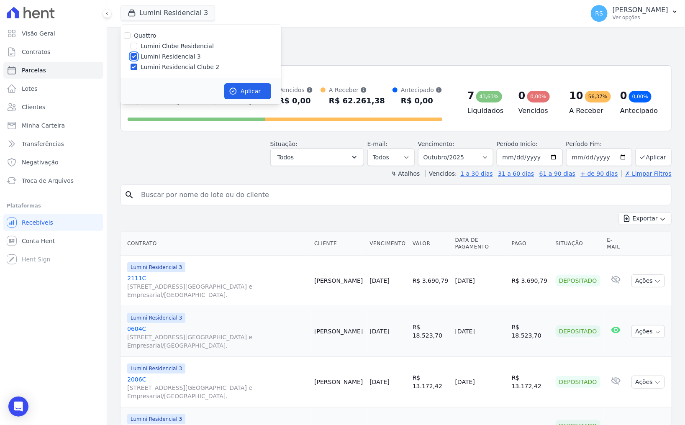
checkbox input "false"
click at [239, 90] on button "Aplicar" at bounding box center [247, 91] width 47 height 16
select select
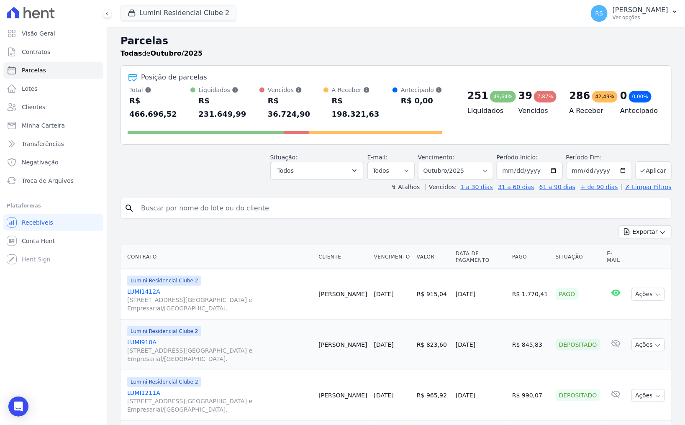
click at [339, 200] on input "search" at bounding box center [402, 208] width 532 height 17
type input "moises dos santos"
select select
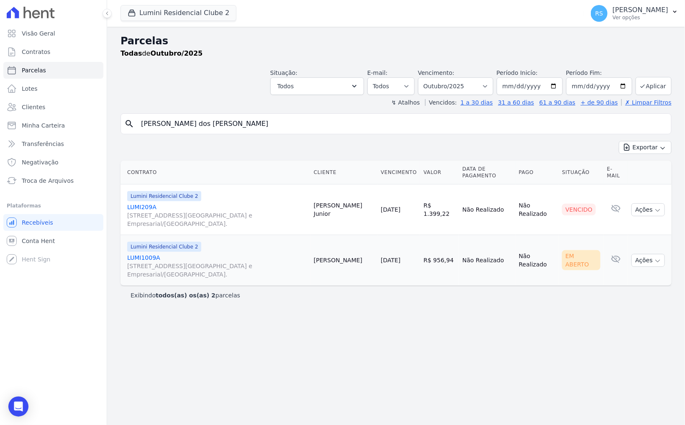
click at [149, 207] on link "LUMI209A Alameda Rio Negro, 503, Sala 207, Alphaville Centro Industrial e Empre…" at bounding box center [217, 215] width 180 height 25
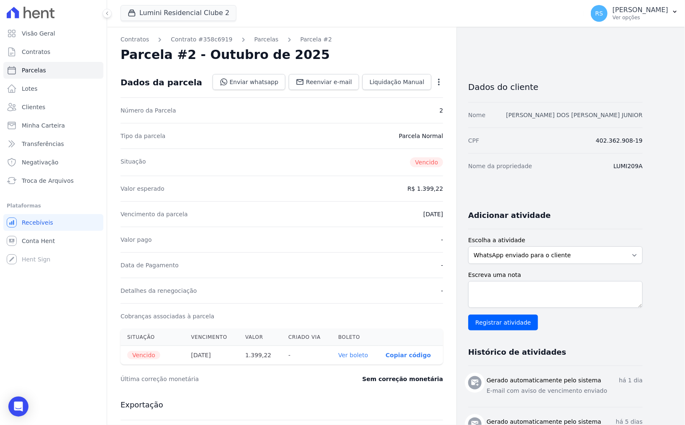
click at [592, 115] on link "MOISES DOS SANTOS PEREIRA JUNIOR" at bounding box center [574, 115] width 136 height 7
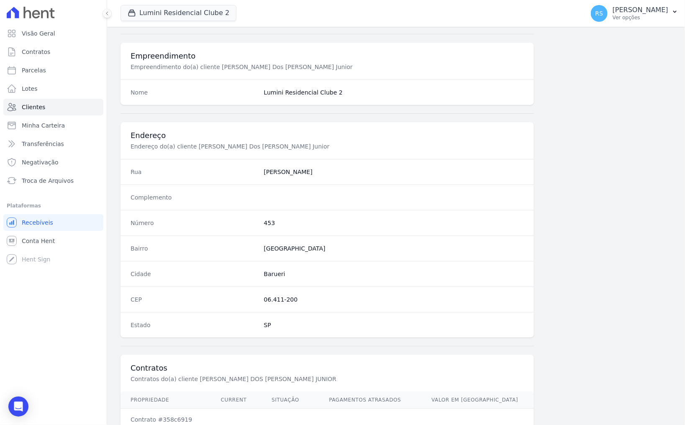
scroll to position [358, 0]
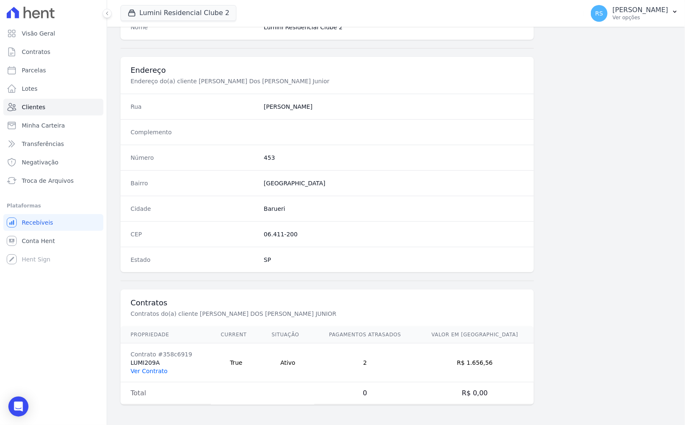
click at [155, 369] on link "Ver Contrato" at bounding box center [149, 371] width 37 height 7
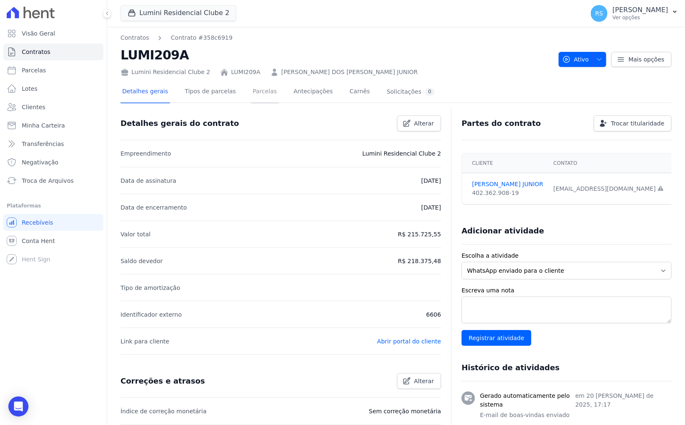
click at [260, 97] on link "Parcelas" at bounding box center [265, 92] width 28 height 22
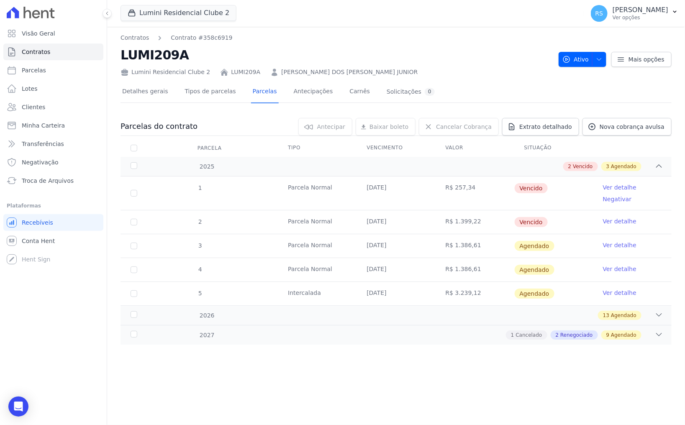
click at [613, 185] on link "Ver detalhe" at bounding box center [619, 187] width 33 height 8
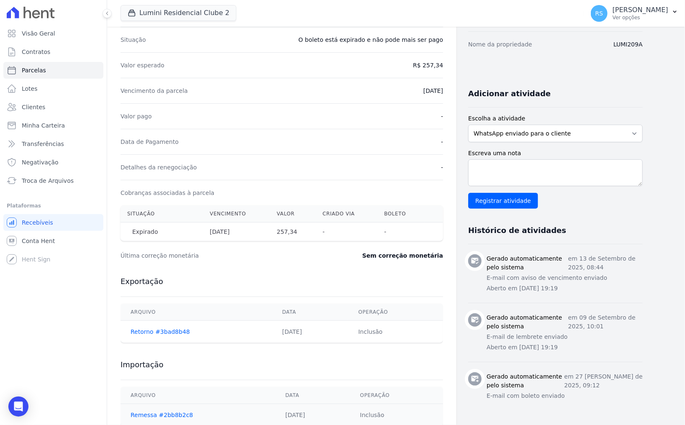
scroll to position [146, 0]
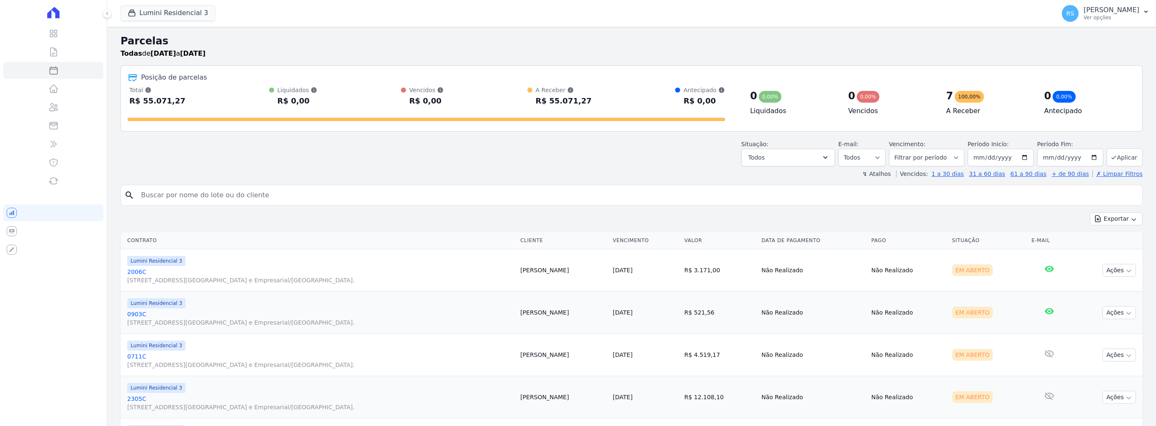
select select
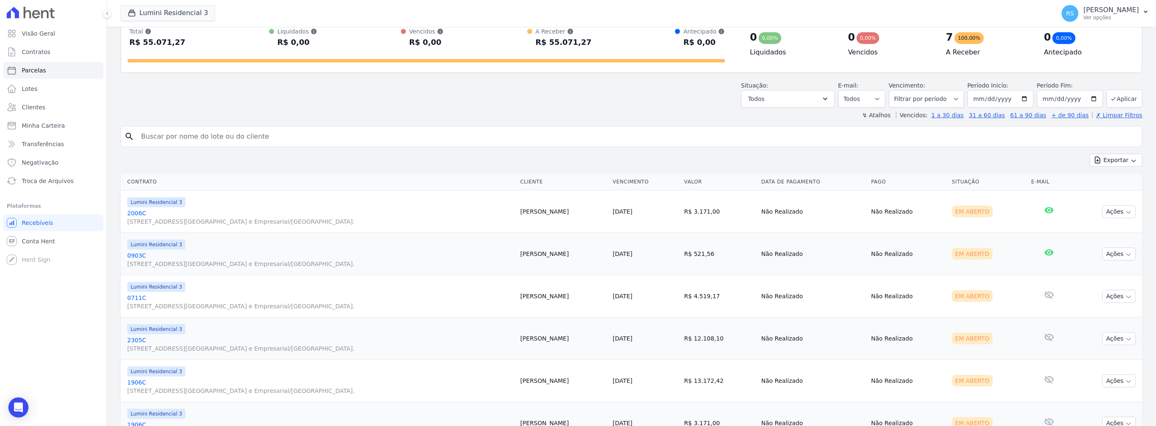
scroll to position [145, 0]
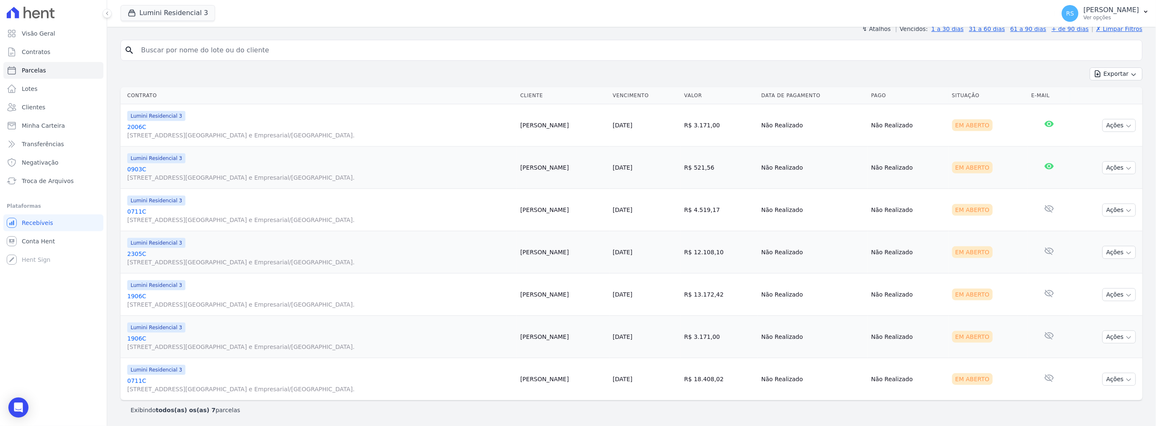
click at [144, 253] on link "[GEOGRAPHIC_DATA][STREET_ADDRESS] e Empresarial/[GEOGRAPHIC_DATA]." at bounding box center [320, 257] width 386 height 17
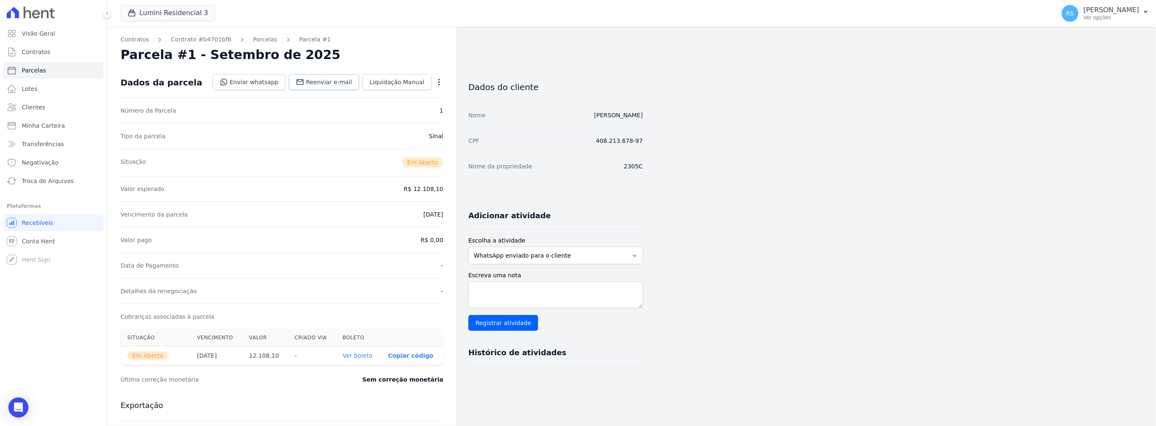
click at [341, 83] on span "Reenviar e-mail" at bounding box center [329, 82] width 46 height 8
select select
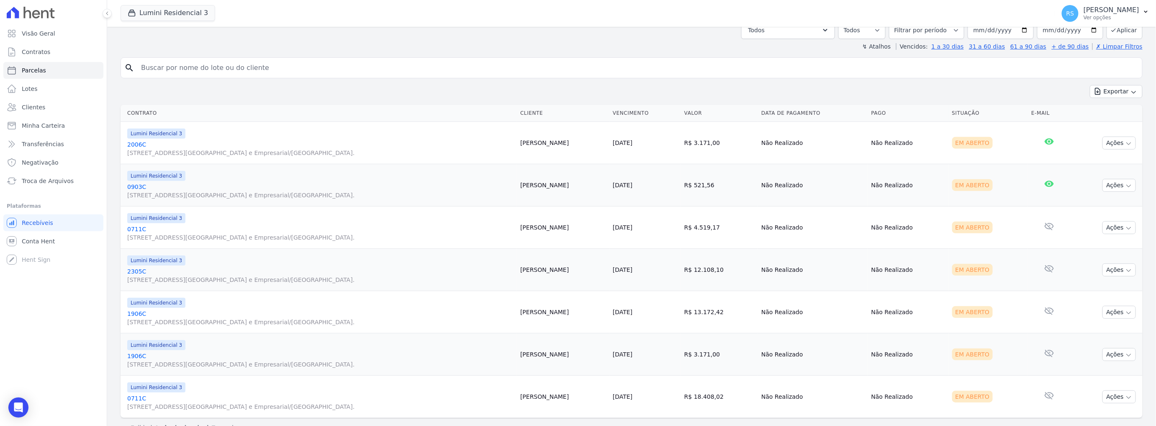
scroll to position [145, 0]
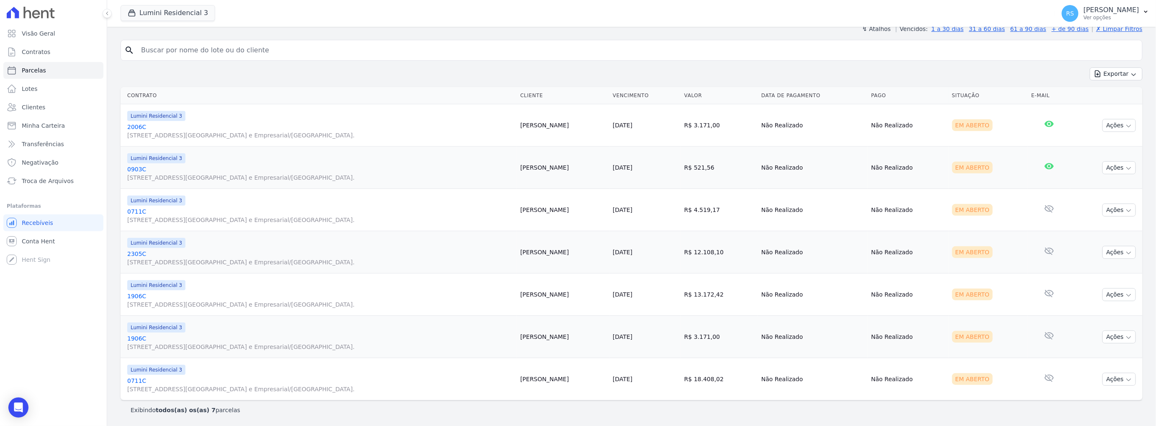
click at [138, 252] on link "[GEOGRAPHIC_DATA][STREET_ADDRESS] e Empresarial/[GEOGRAPHIC_DATA]." at bounding box center [320, 257] width 386 height 17
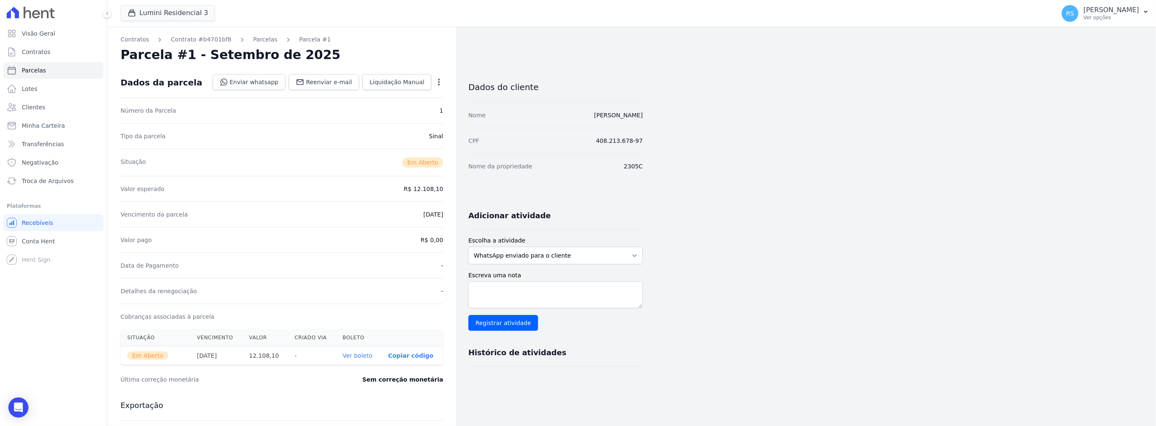
select select
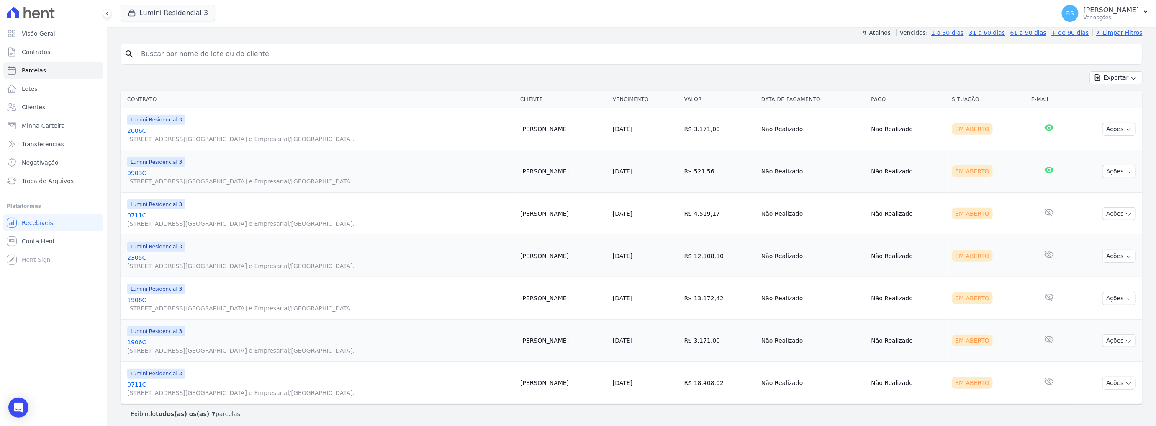
scroll to position [145, 0]
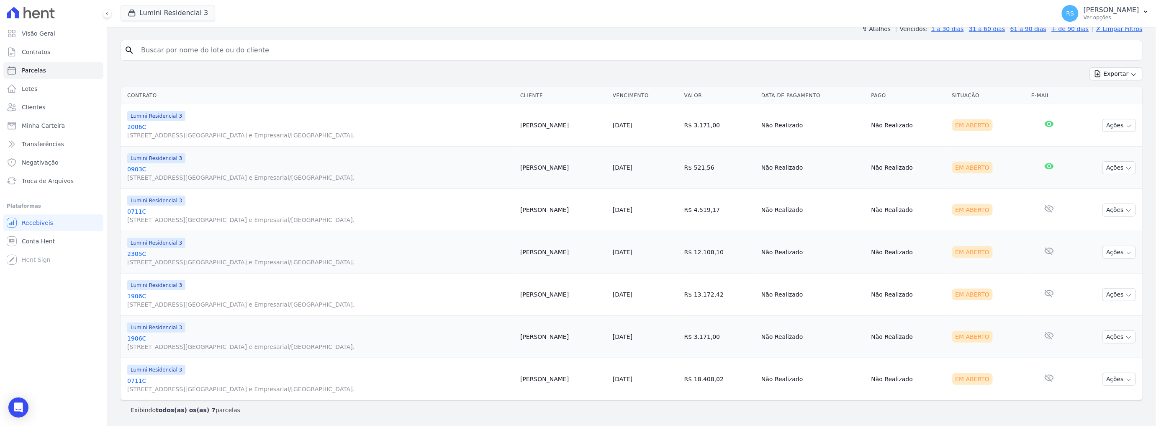
click at [140, 209] on link "[GEOGRAPHIC_DATA][STREET_ADDRESS] e Empresarial/[GEOGRAPHIC_DATA]." at bounding box center [320, 215] width 386 height 17
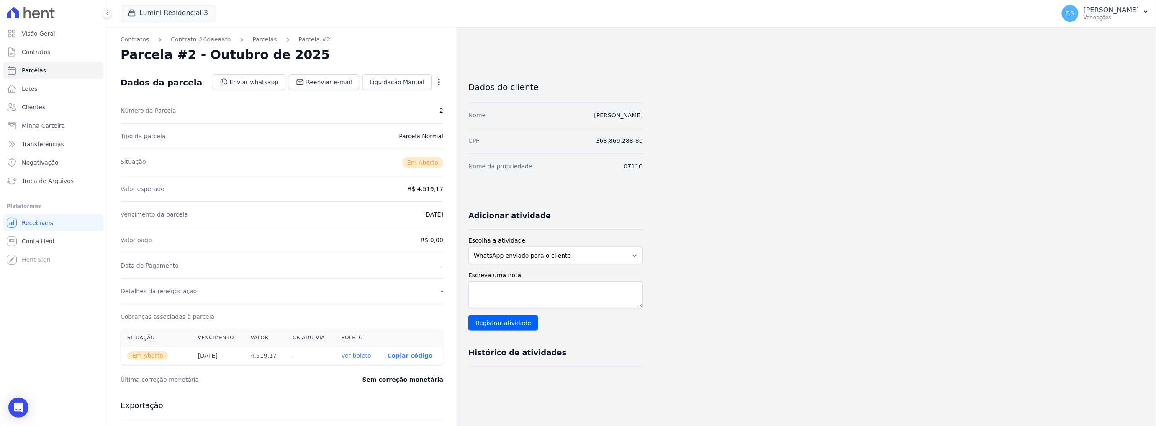
select select
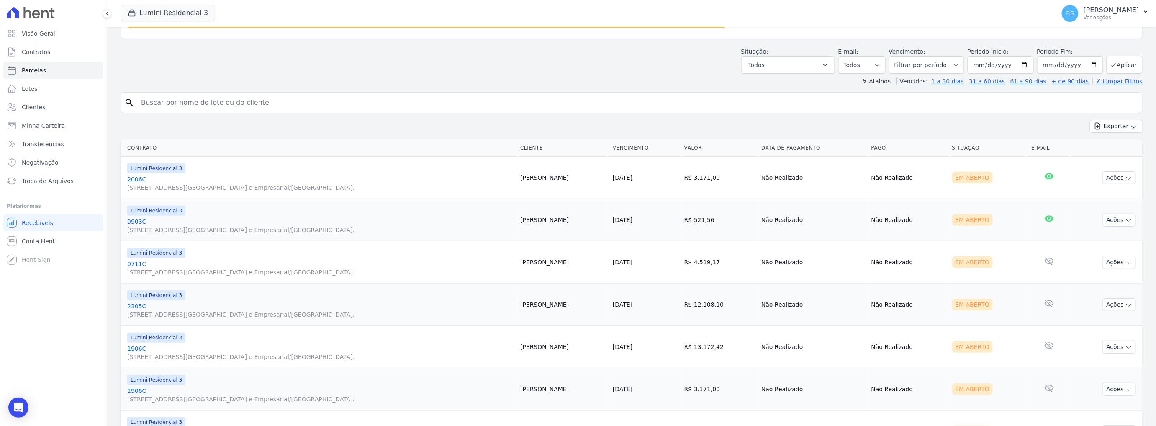
scroll to position [145, 0]
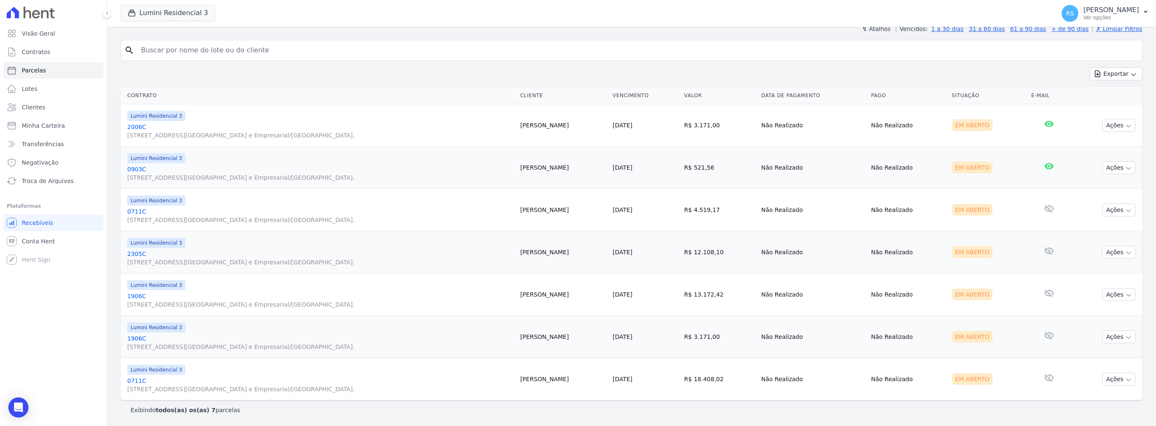
click at [139, 381] on link "[GEOGRAPHIC_DATA][STREET_ADDRESS] e Empresarial/[GEOGRAPHIC_DATA]." at bounding box center [320, 384] width 386 height 17
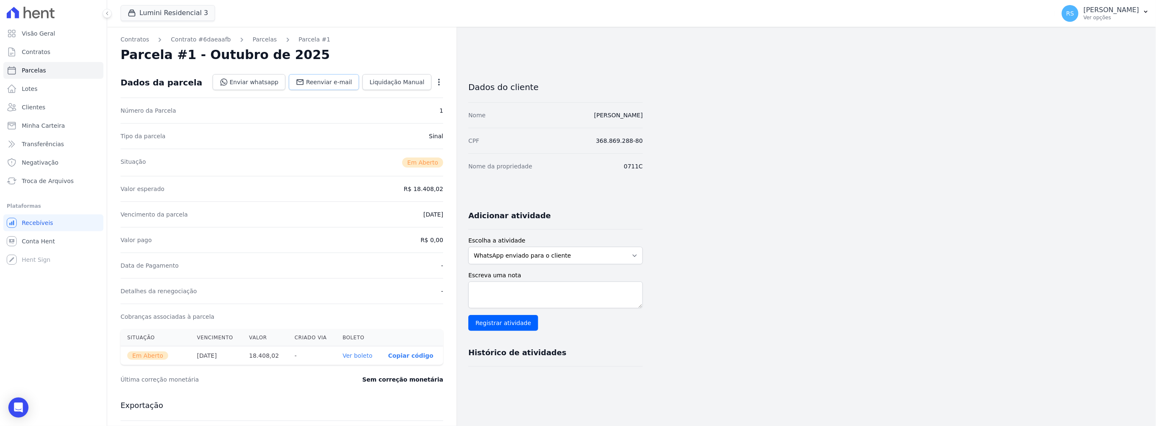
click at [329, 85] on span "Reenviar e-mail" at bounding box center [329, 82] width 46 height 8
select select
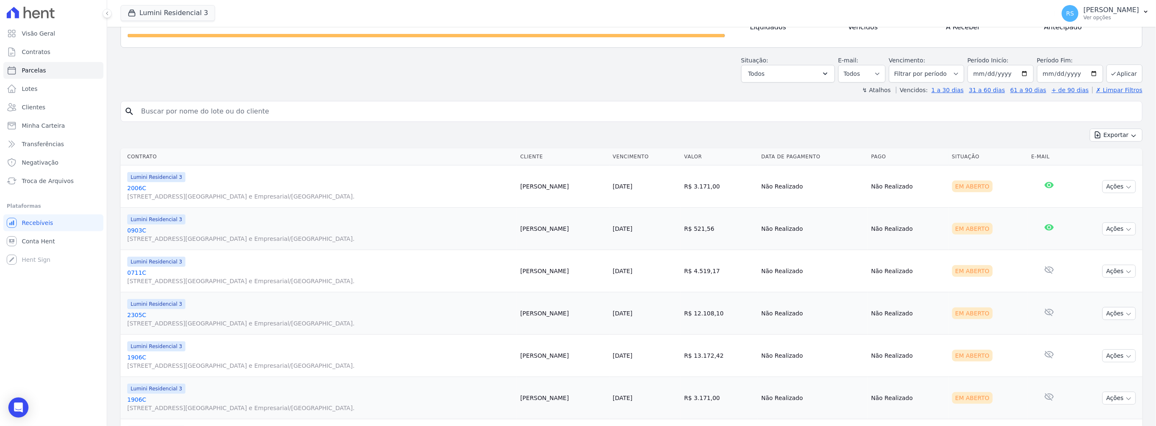
scroll to position [145, 0]
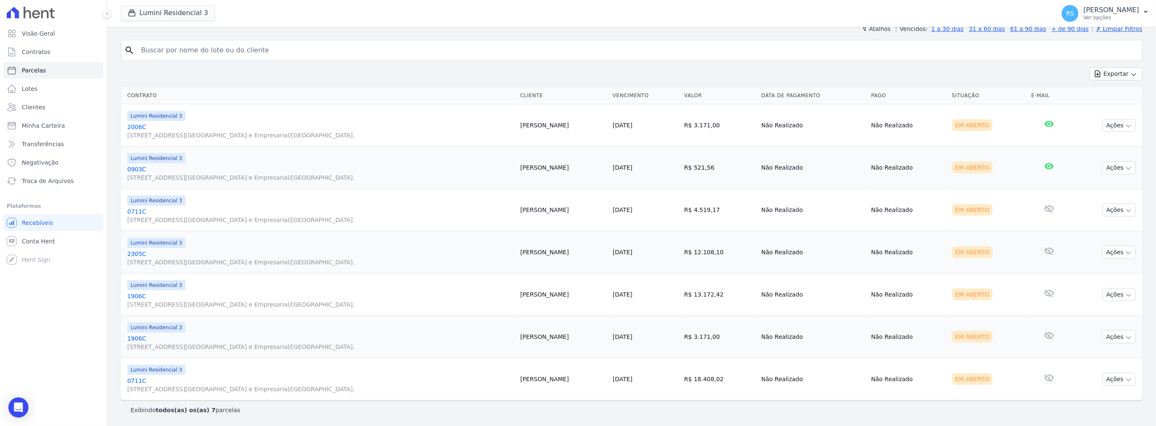
click at [134, 298] on link "[GEOGRAPHIC_DATA][STREET_ADDRESS] e Empresarial/[GEOGRAPHIC_DATA]." at bounding box center [320, 300] width 386 height 17
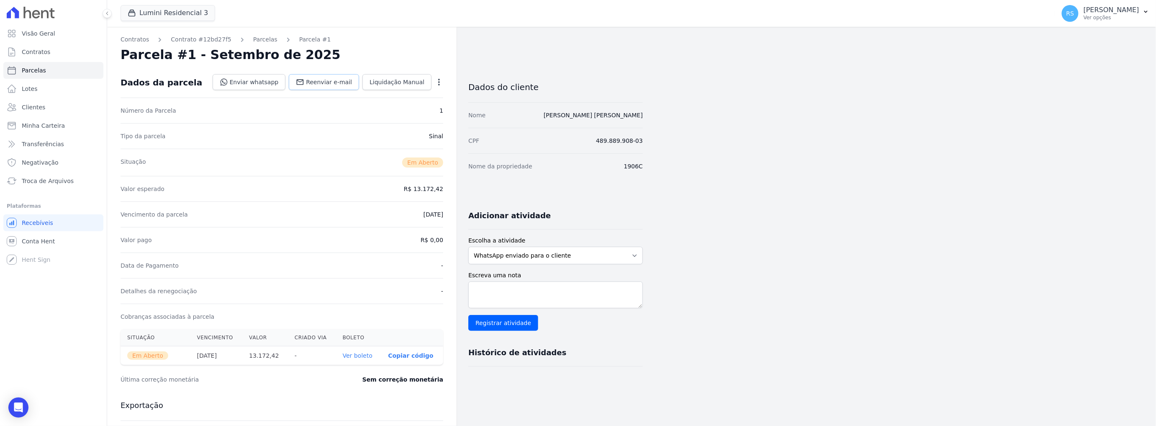
click at [333, 84] on span "Reenviar e-mail" at bounding box center [329, 82] width 46 height 8
select select
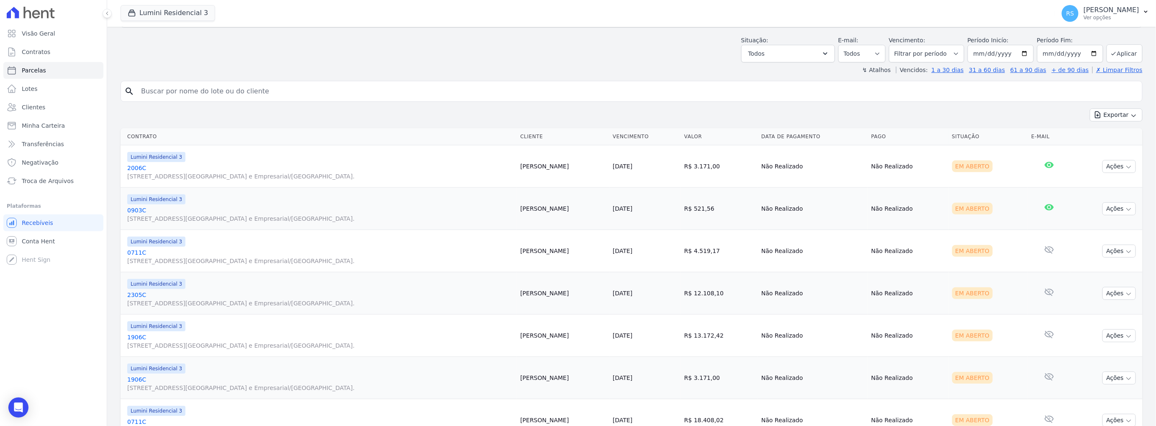
scroll to position [145, 0]
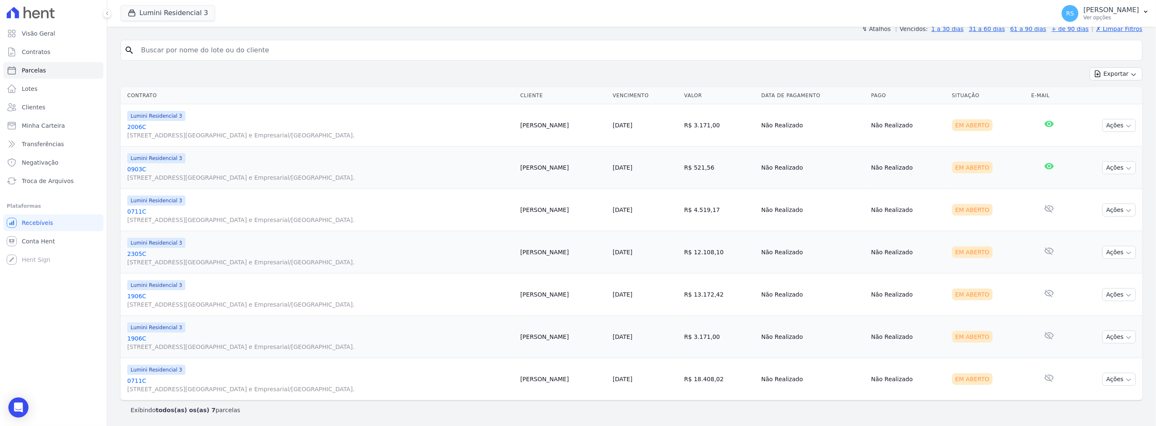
click at [141, 337] on link "[GEOGRAPHIC_DATA][STREET_ADDRESS] e Empresarial/[GEOGRAPHIC_DATA]." at bounding box center [320, 342] width 386 height 17
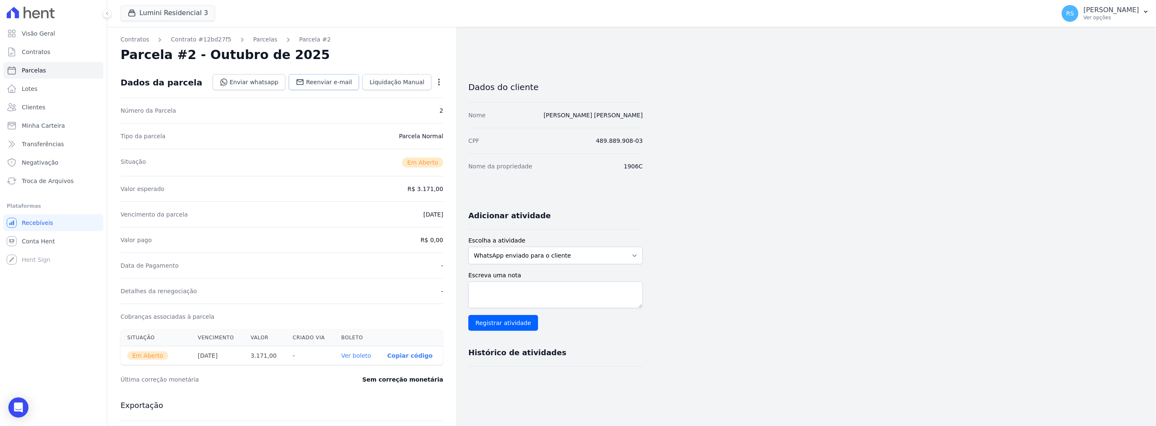
click at [344, 80] on span "Reenviar e-mail" at bounding box center [329, 82] width 46 height 8
select select
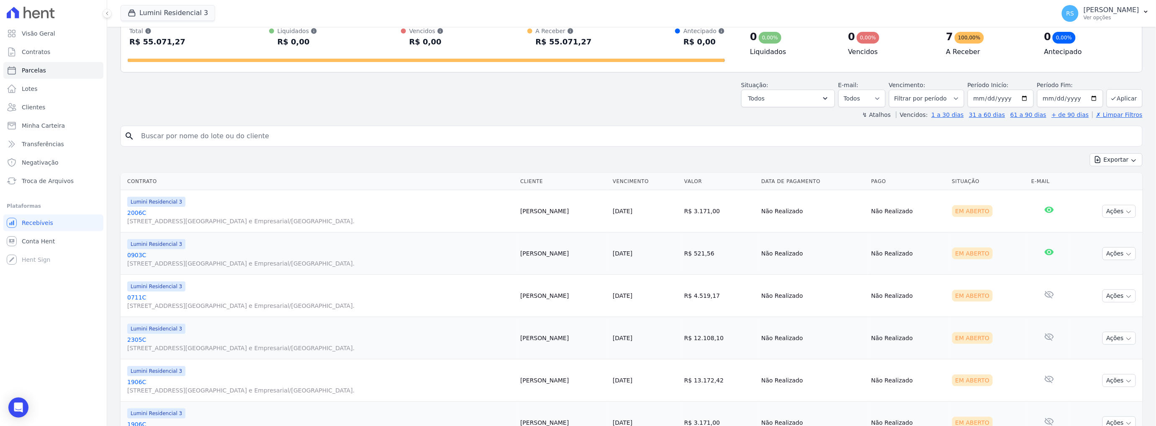
scroll to position [145, 0]
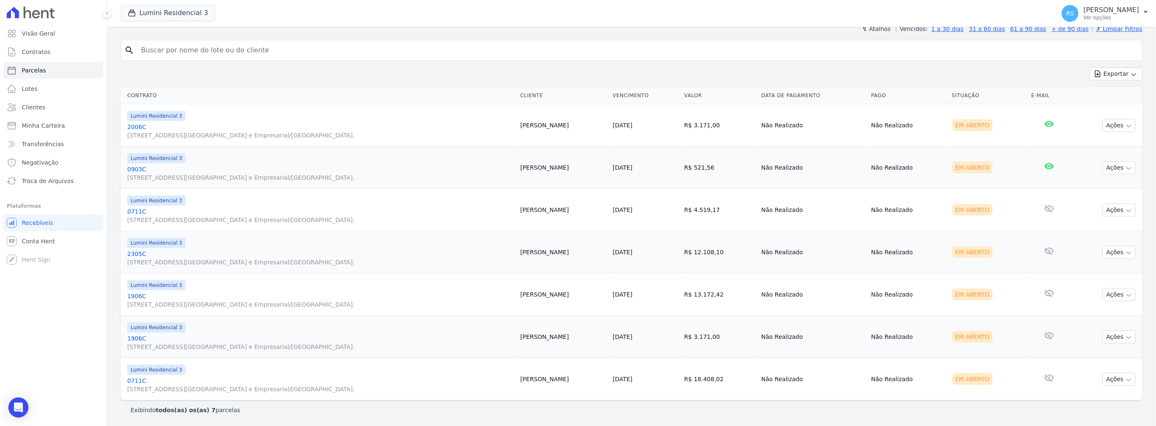
click at [141, 253] on link "[GEOGRAPHIC_DATA][STREET_ADDRESS] e Empresarial/[GEOGRAPHIC_DATA]." at bounding box center [320, 257] width 386 height 17
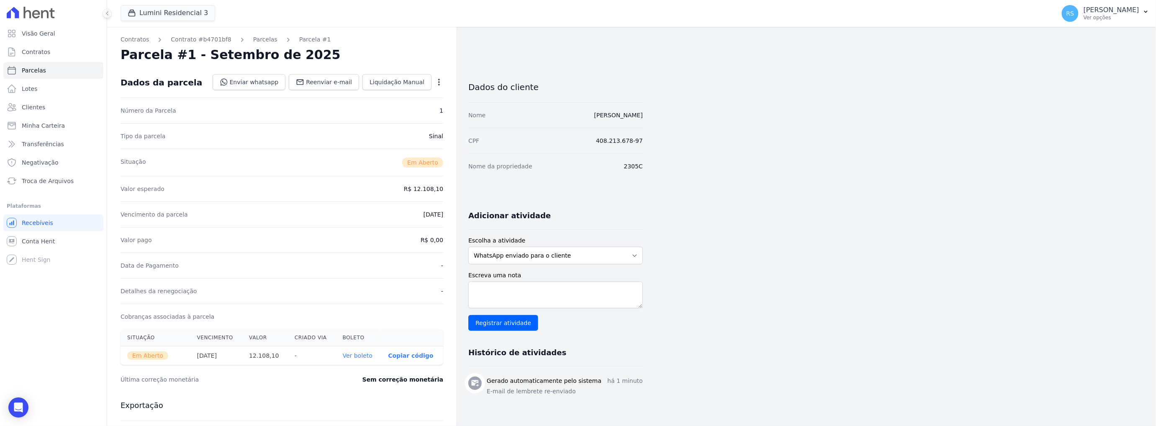
select select
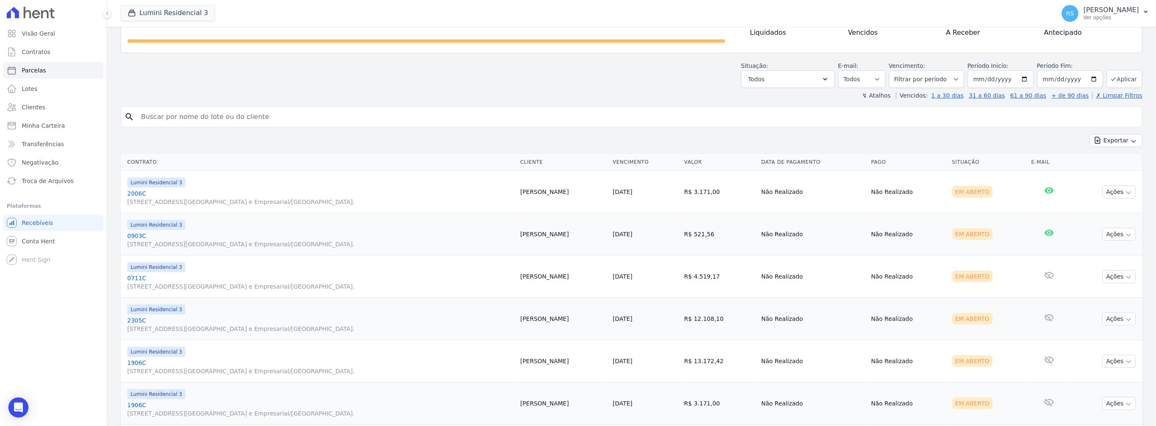
scroll to position [145, 0]
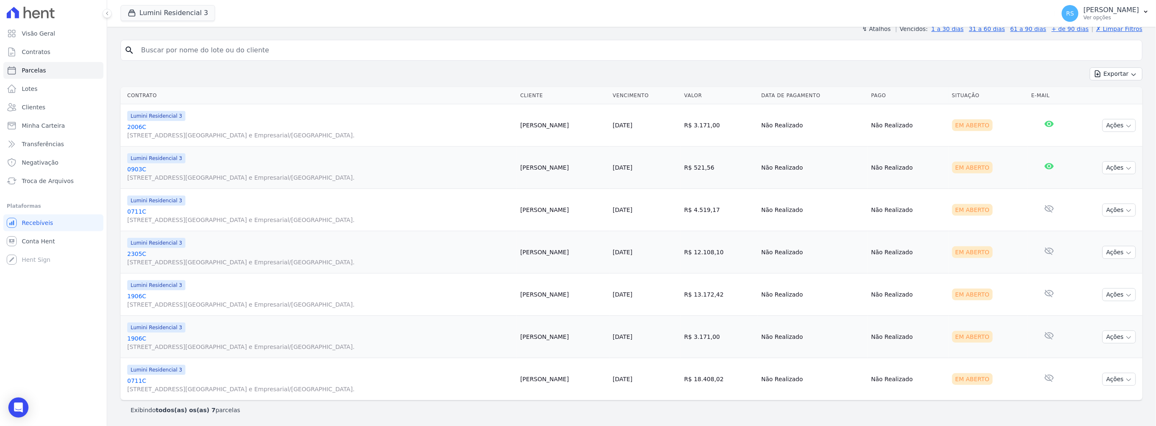
click at [133, 213] on link "[GEOGRAPHIC_DATA][STREET_ADDRESS] e Empresarial/[GEOGRAPHIC_DATA]." at bounding box center [320, 215] width 386 height 17
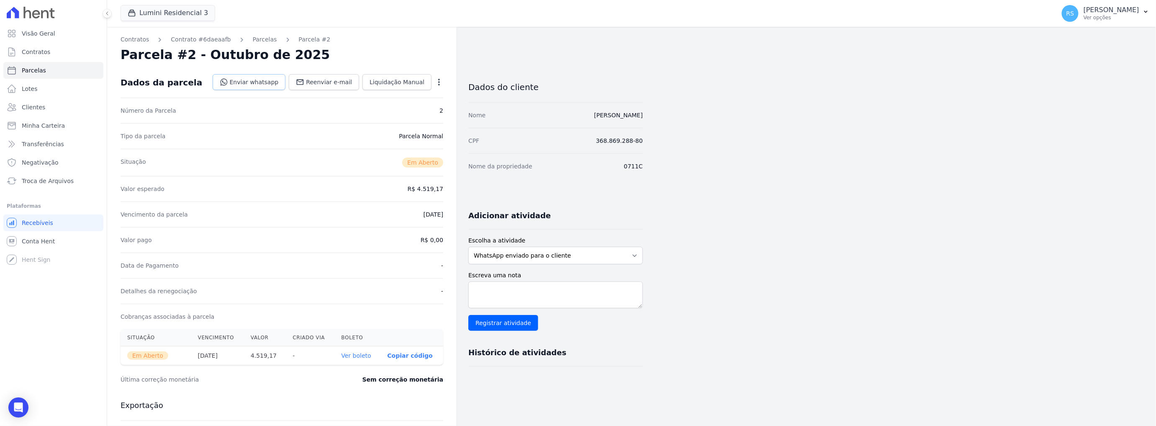
click at [282, 85] on link "Enviar whatsapp" at bounding box center [249, 82] width 73 height 16
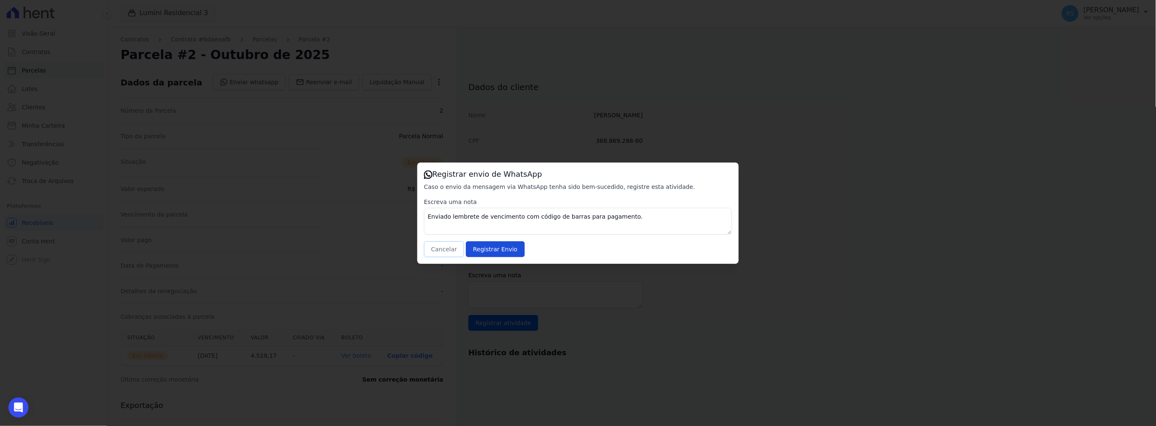
click at [444, 253] on button "Cancelar" at bounding box center [444, 249] width 40 height 16
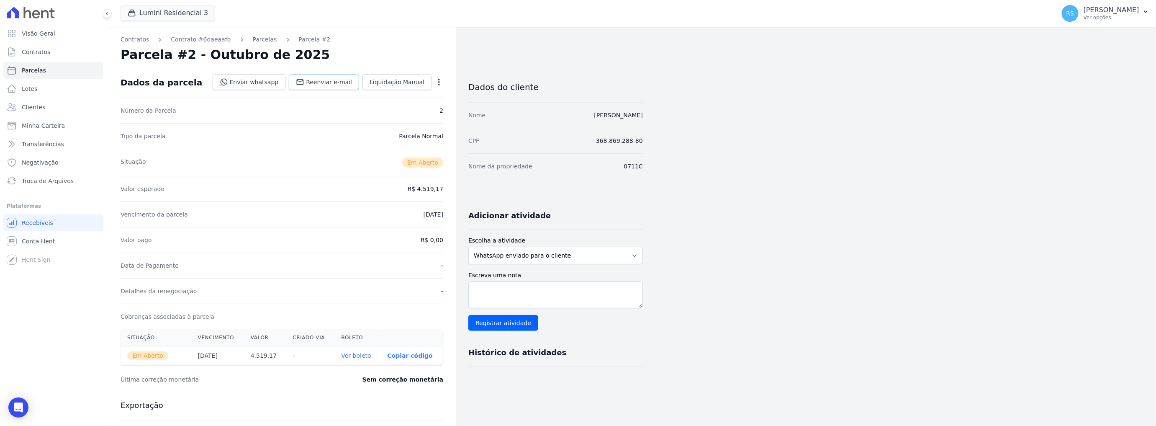
click at [330, 81] on span "Reenviar e-mail" at bounding box center [329, 82] width 46 height 8
